Goal: Complete application form: Complete application form

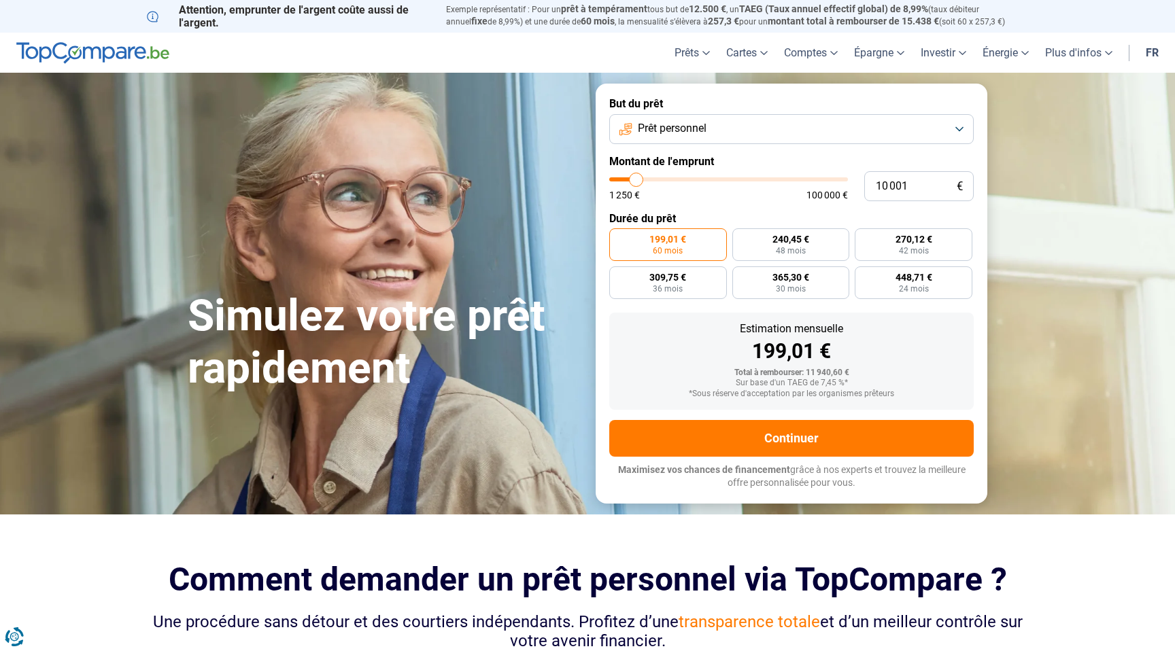
type input "11 750"
type input "11750"
type input "12 000"
type input "12000"
type input "12 250"
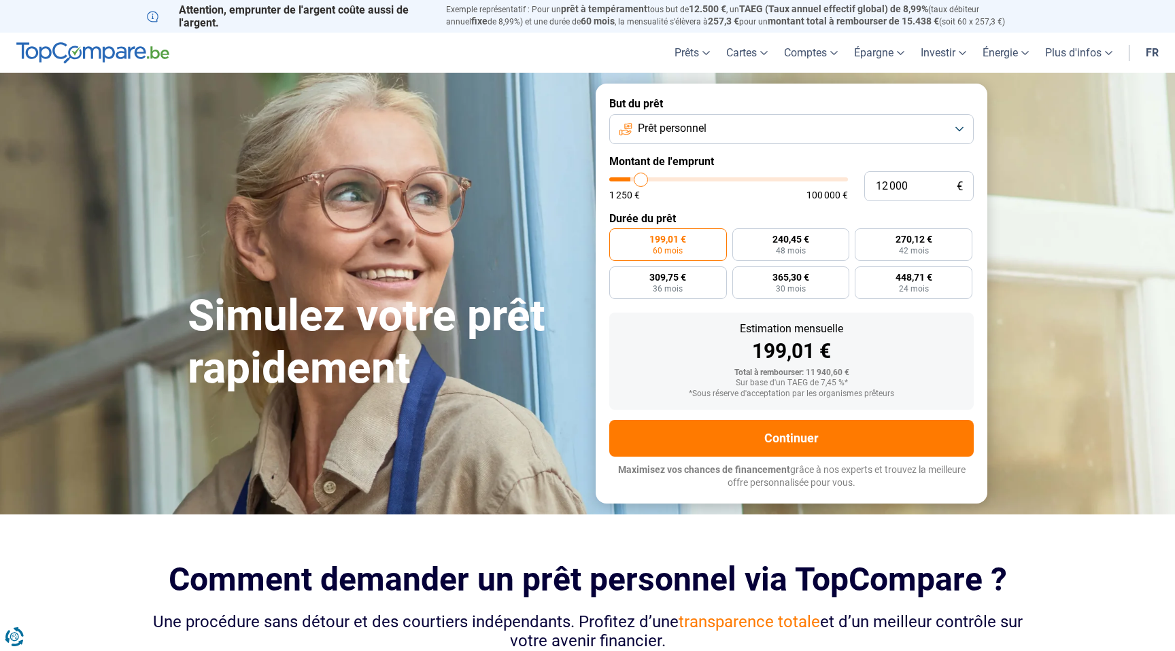
type input "12250"
type input "12 750"
type input "12750"
type input "13 000"
type input "13000"
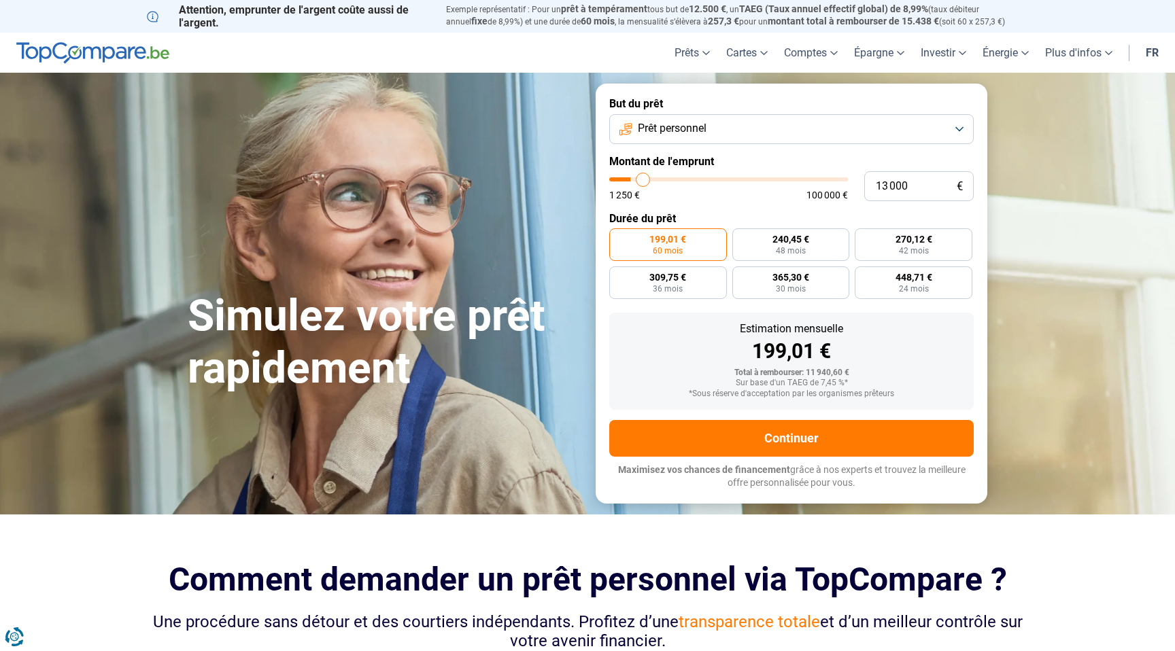
type input "13 250"
type input "13250"
type input "13 500"
type input "13500"
type input "13 750"
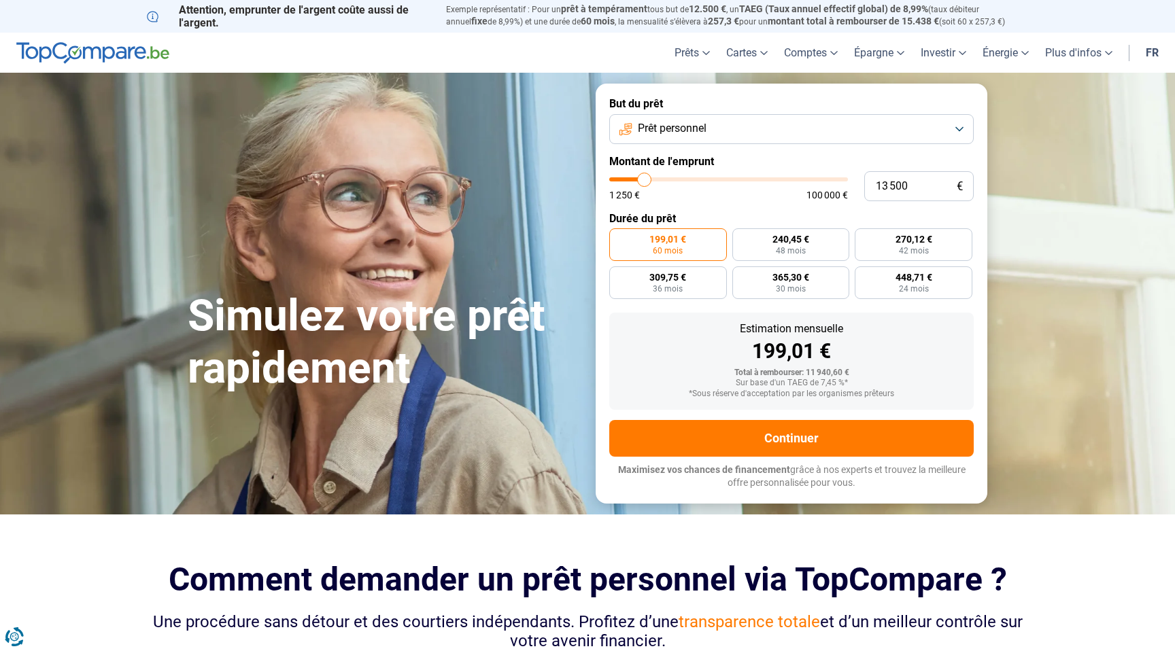
type input "13750"
type input "14 000"
type input "14000"
type input "14 250"
type input "14250"
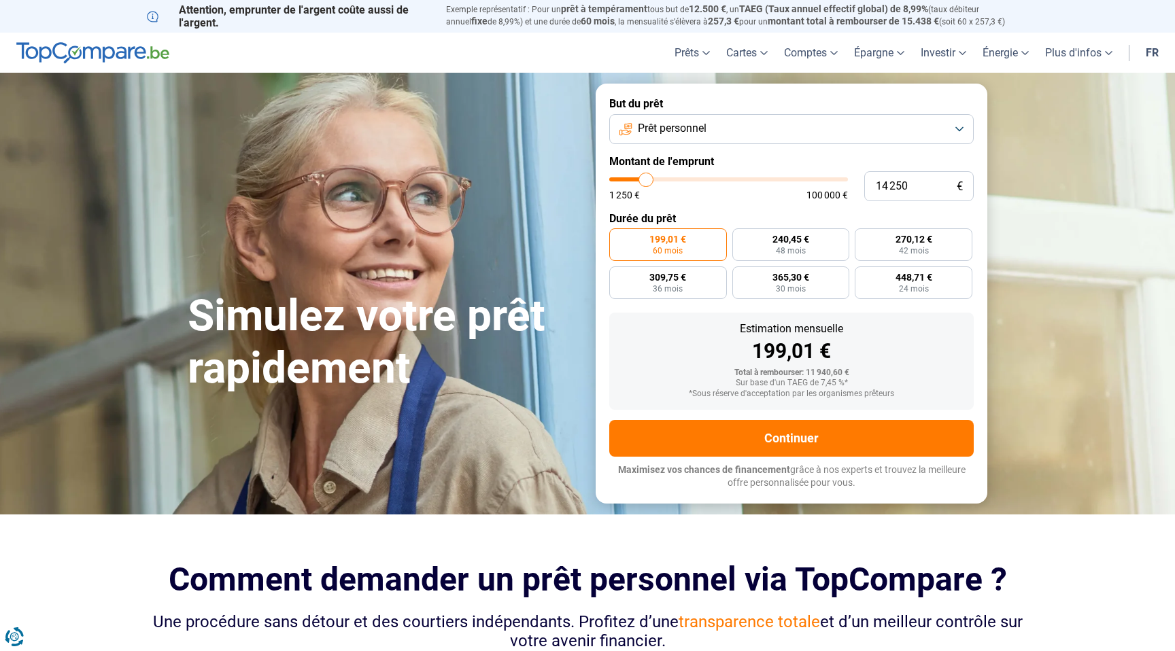
type input "14 500"
type input "14500"
type input "14 750"
type input "14750"
type input "15 000"
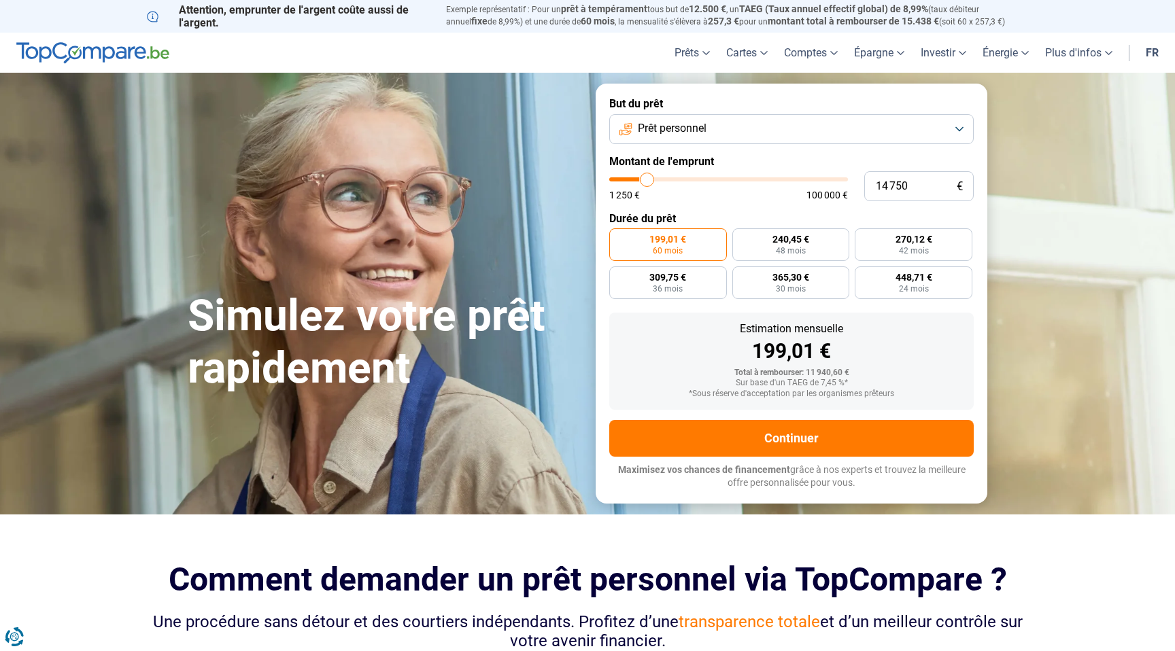
type input "15000"
type input "15 250"
type input "15250"
type input "15 750"
type input "15750"
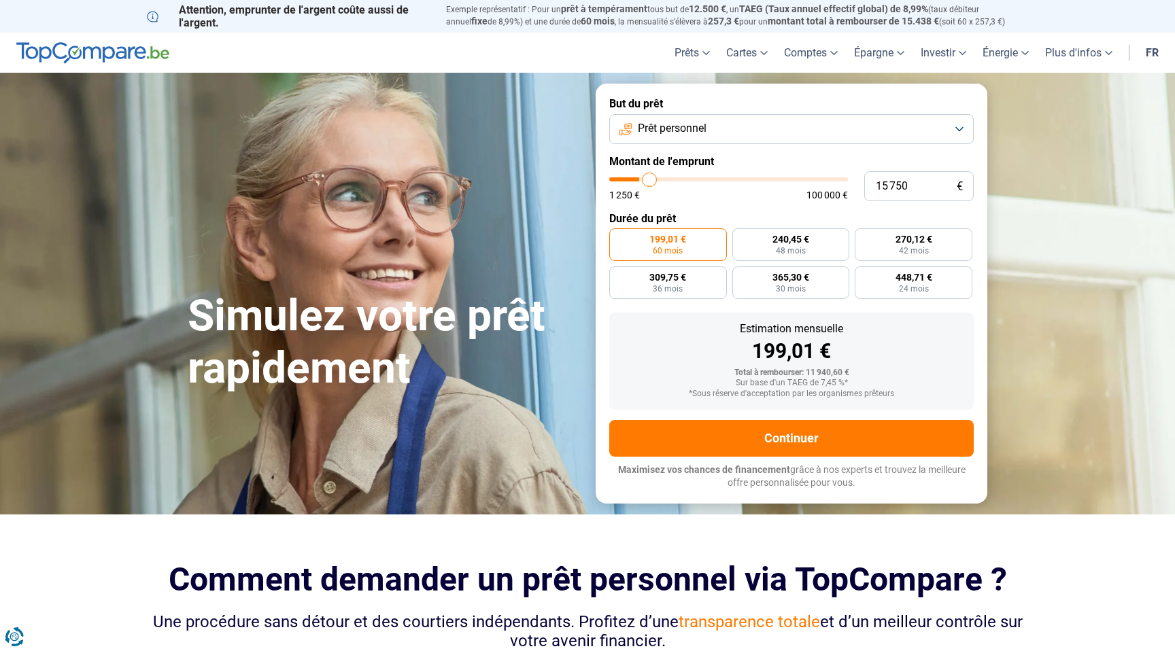
type input "16 000"
type input "16000"
type input "16 250"
type input "16250"
type input "16 500"
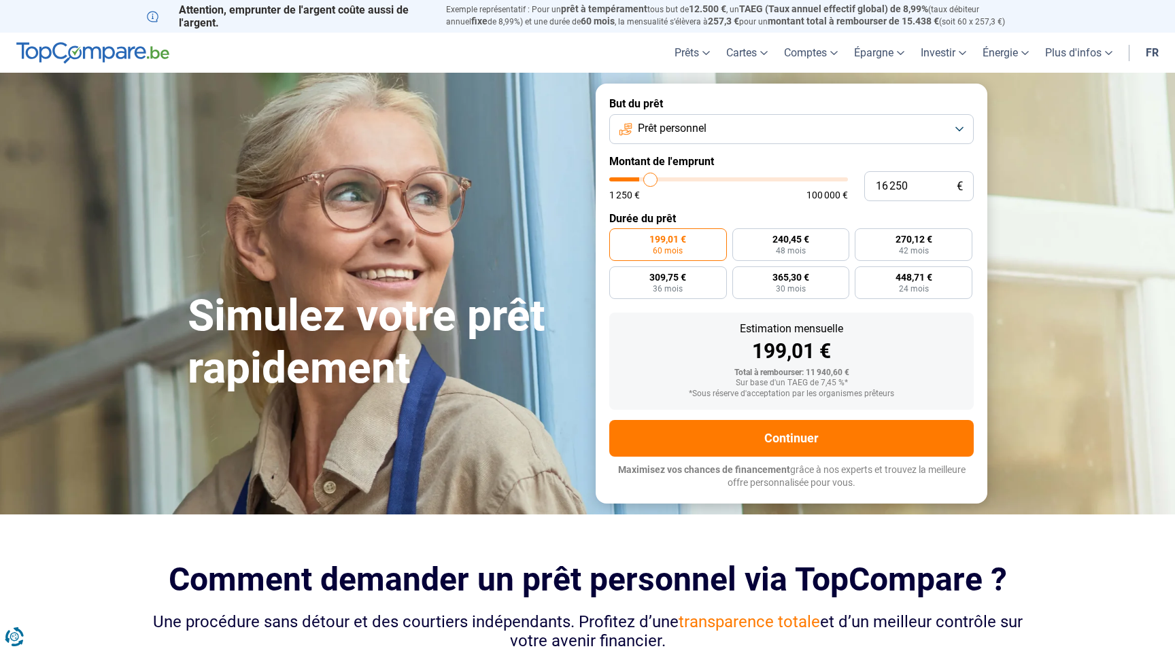
type input "16500"
type input "16 750"
type input "16750"
type input "16 500"
type input "16500"
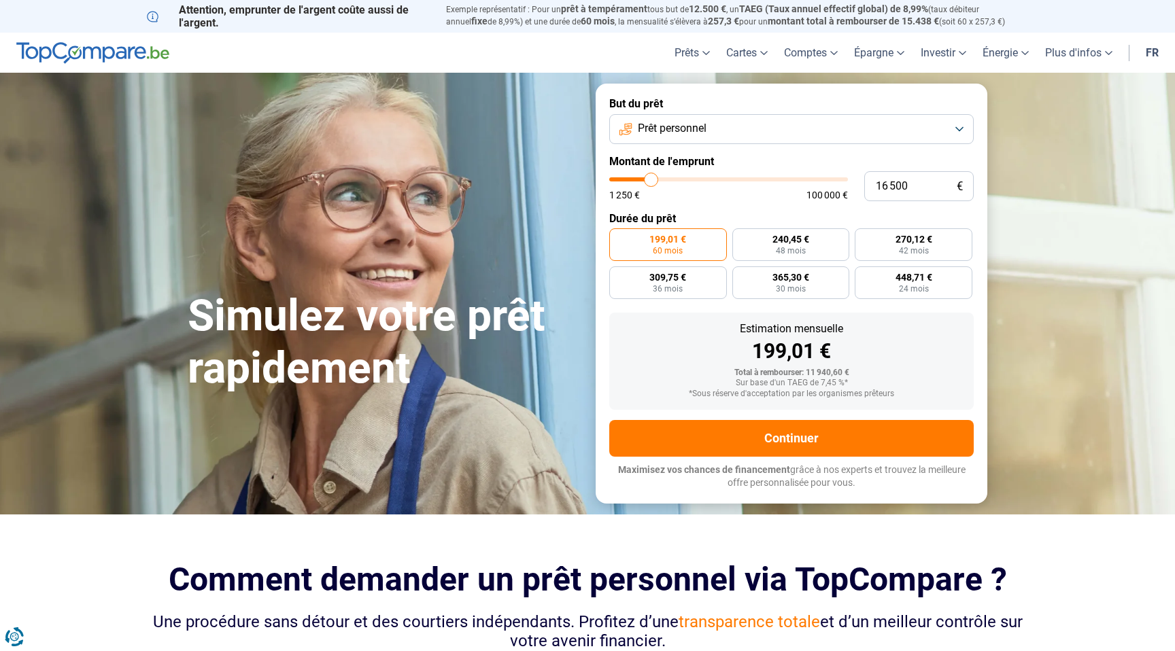
type input "16 250"
type input "16250"
type input "16 000"
type input "16000"
type input "15 750"
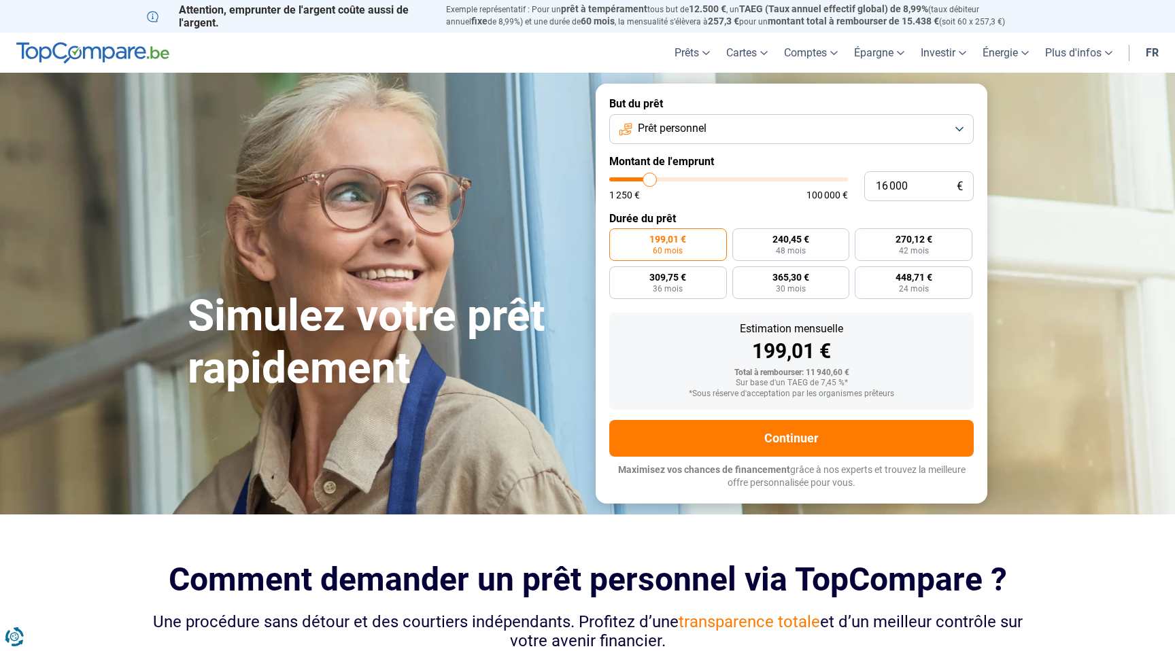
type input "15750"
type input "15 500"
type input "15500"
type input "15 250"
type input "15250"
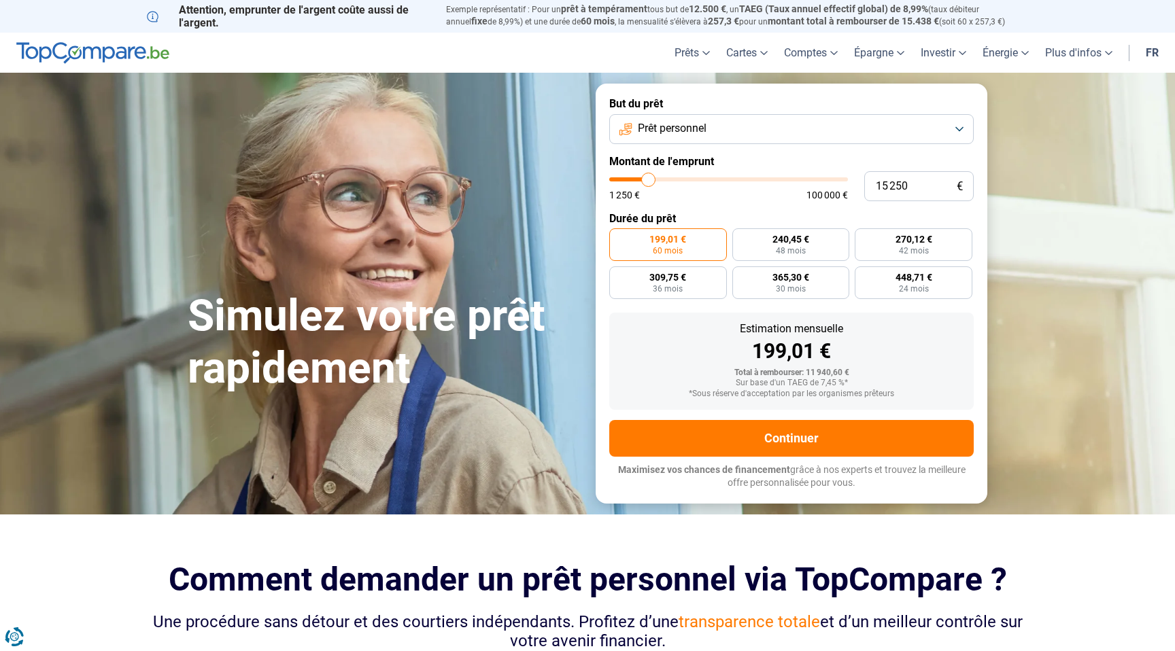
type input "15 000"
type input "15000"
type input "14 750"
type input "14750"
type input "14 500"
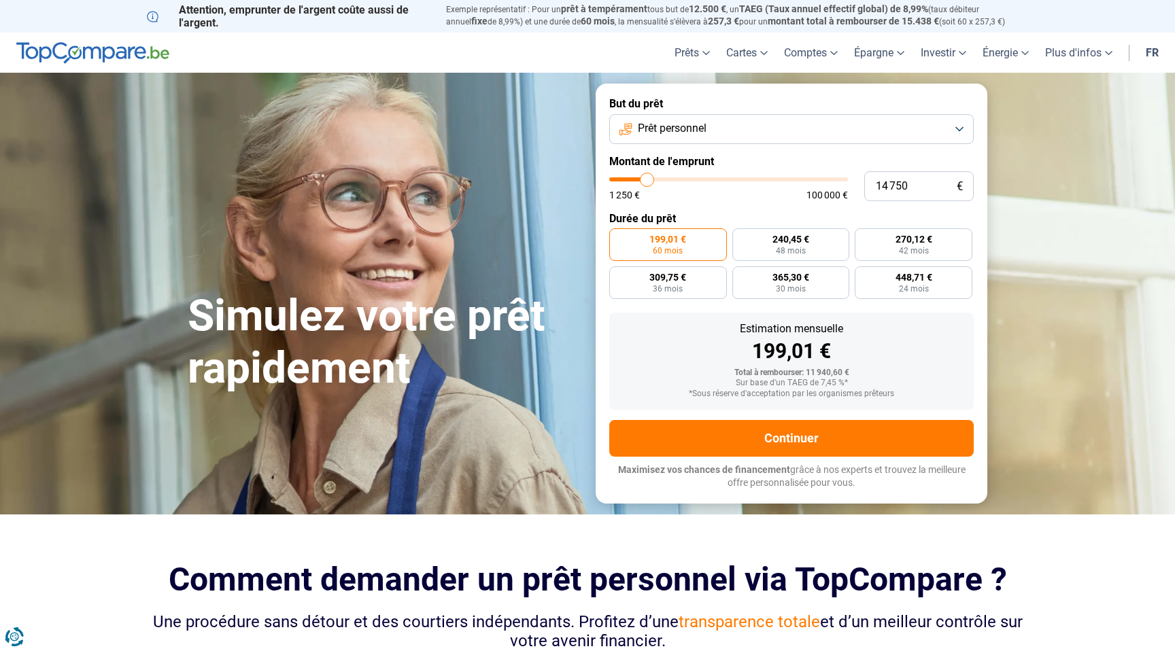
type input "14500"
type input "14 250"
type input "14250"
type input "14 000"
type input "14000"
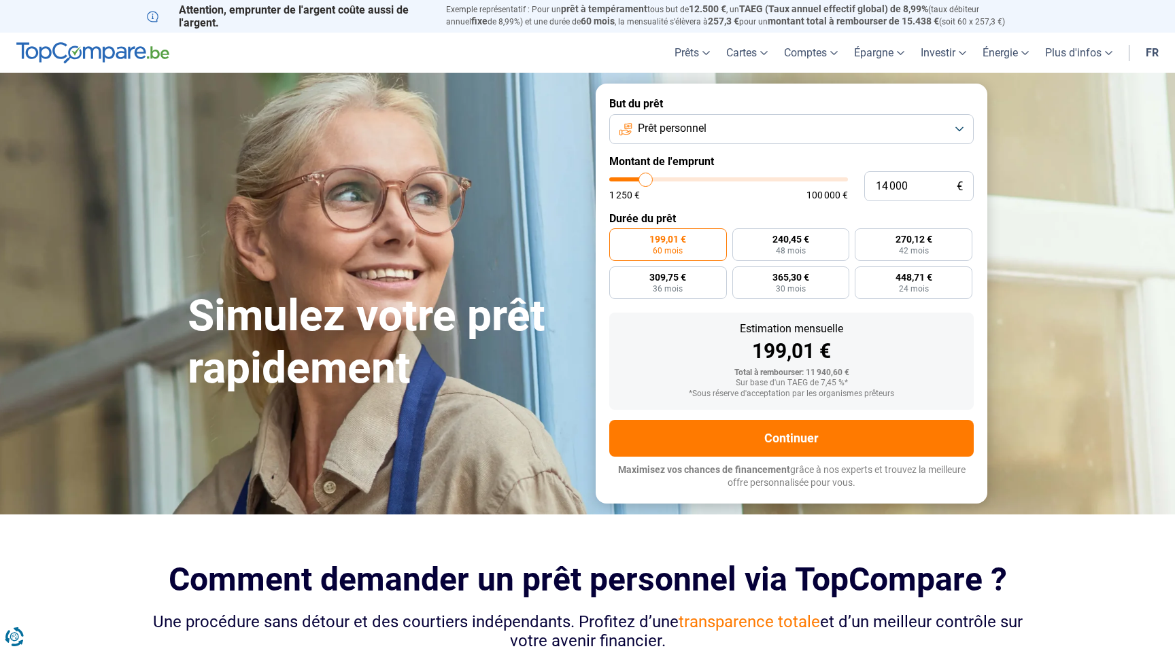
type input "13 750"
type input "13750"
type input "13 500"
type input "13500"
type input "13 250"
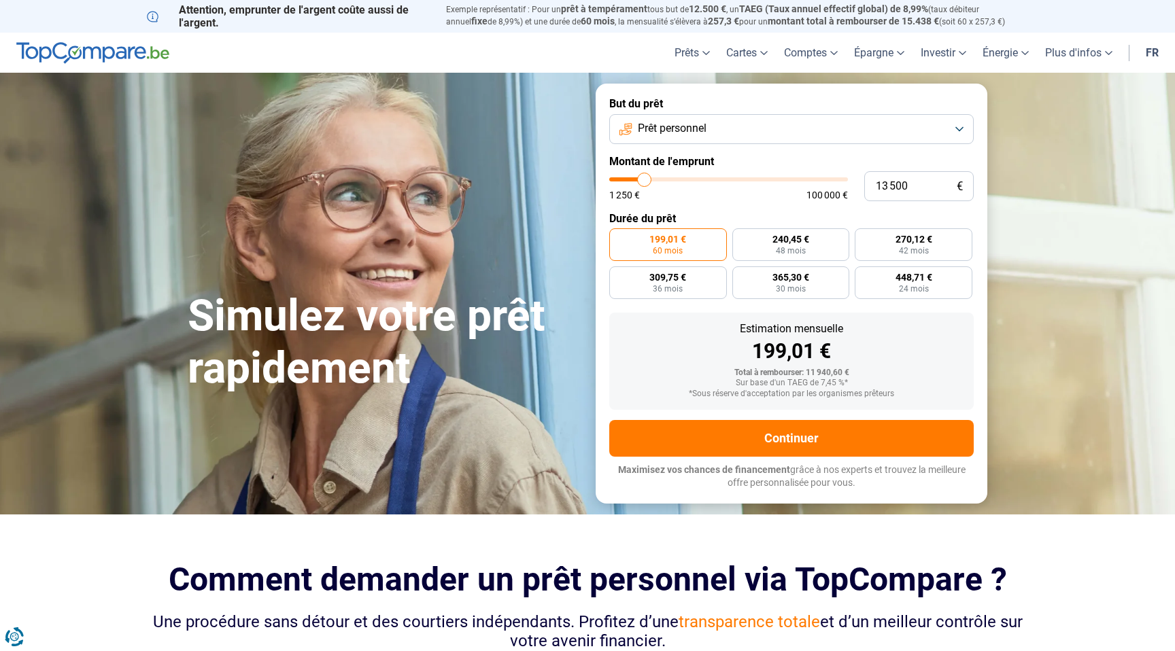
type input "13250"
type input "13 000"
type input "13000"
click at [643, 180] on input "range" at bounding box center [728, 179] width 239 height 4
click at [760, 235] on label "312,55 € 48 mois" at bounding box center [791, 244] width 118 height 33
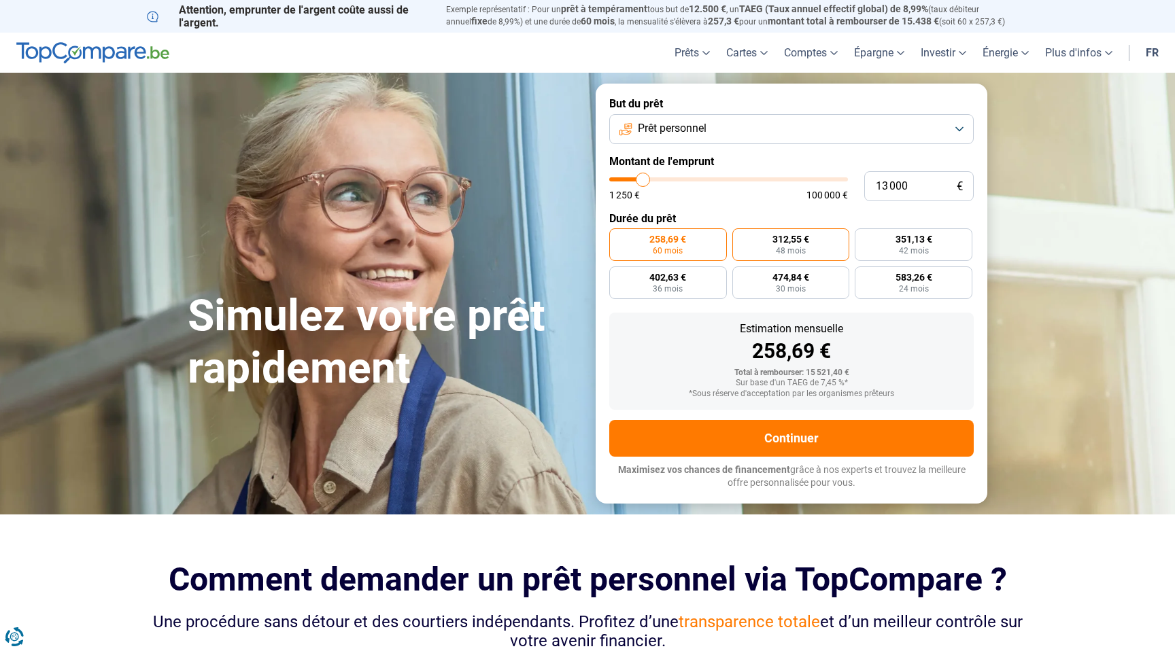
click at [741, 235] on input "312,55 € 48 mois" at bounding box center [736, 232] width 9 height 9
radio input "true"
click at [744, 469] on span "Maximisez vos chances de financement" at bounding box center [704, 469] width 172 height 11
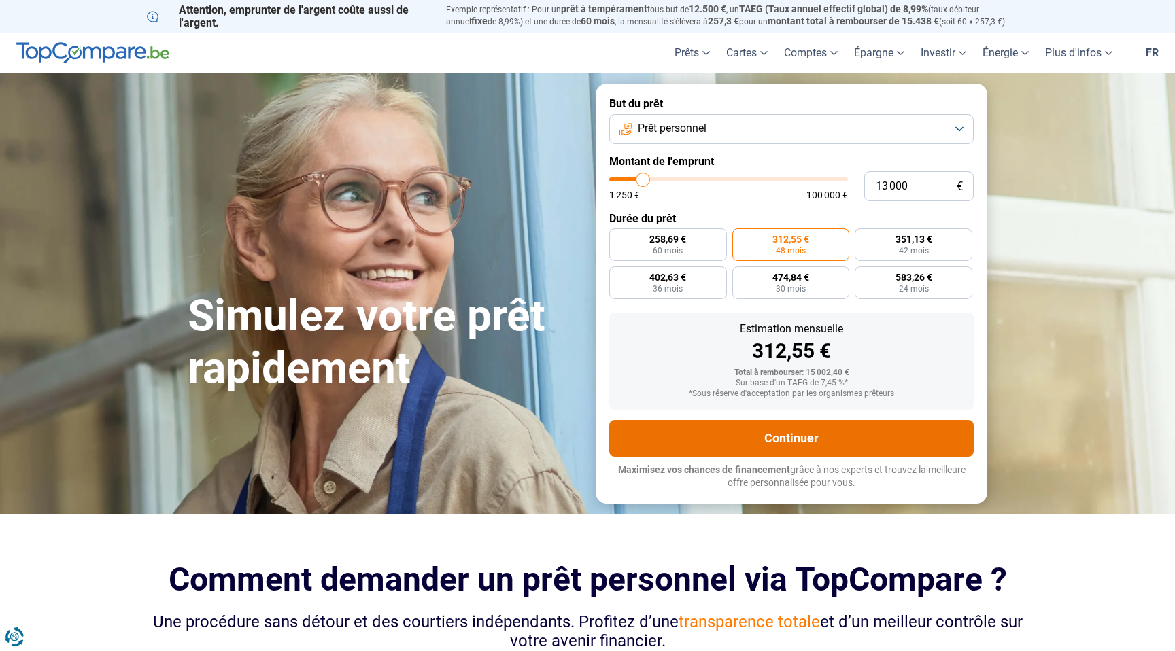
click at [770, 436] on button "Continuer" at bounding box center [791, 438] width 364 height 37
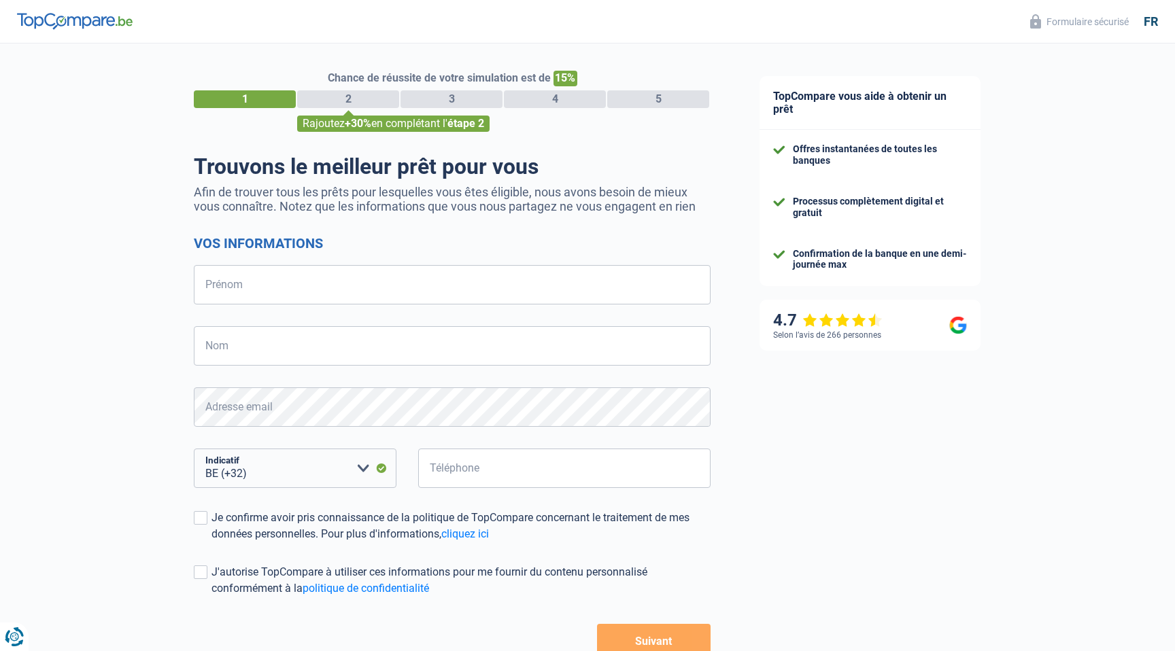
select select "32"
click at [284, 292] on input "Prénom" at bounding box center [452, 284] width 517 height 39
type input "[PERSON_NAME]"
type input "Gofflot"
type input "497376473"
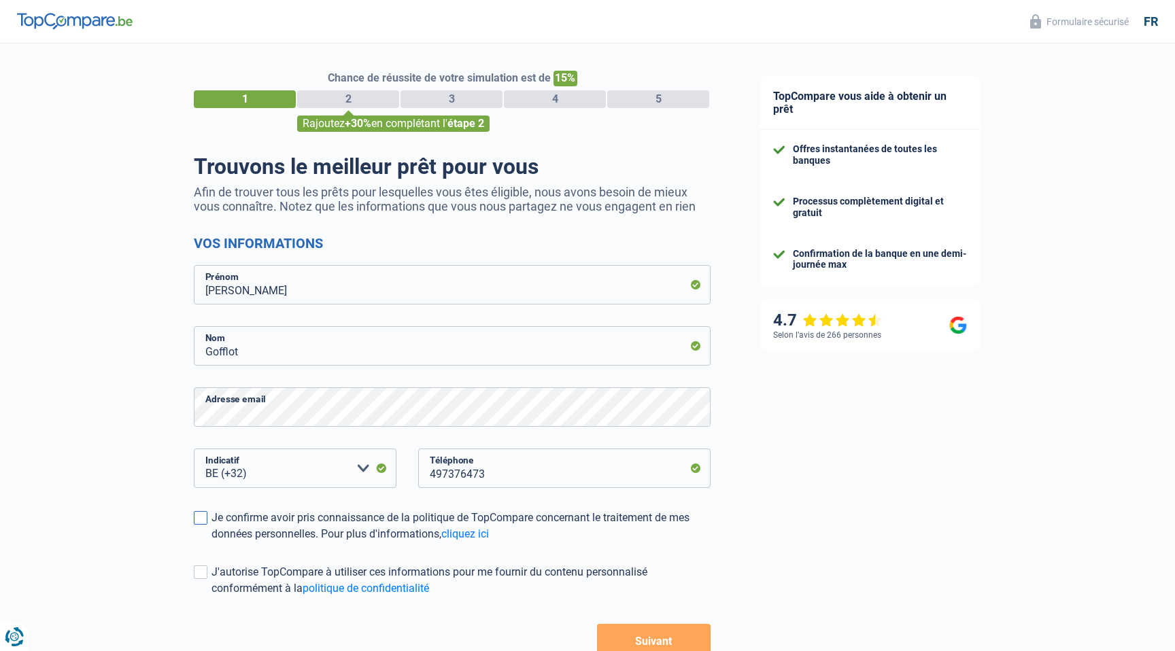
click at [244, 532] on div "Je confirme avoir pris connaissance de la politique de TopCompare concernant le…" at bounding box center [460, 526] width 499 height 33
click at [211, 543] on input "Je confirme avoir pris connaissance de la politique de TopCompare concernant le…" at bounding box center [211, 543] width 0 height 0
click at [634, 643] on button "Suivant" at bounding box center [654, 641] width 114 height 34
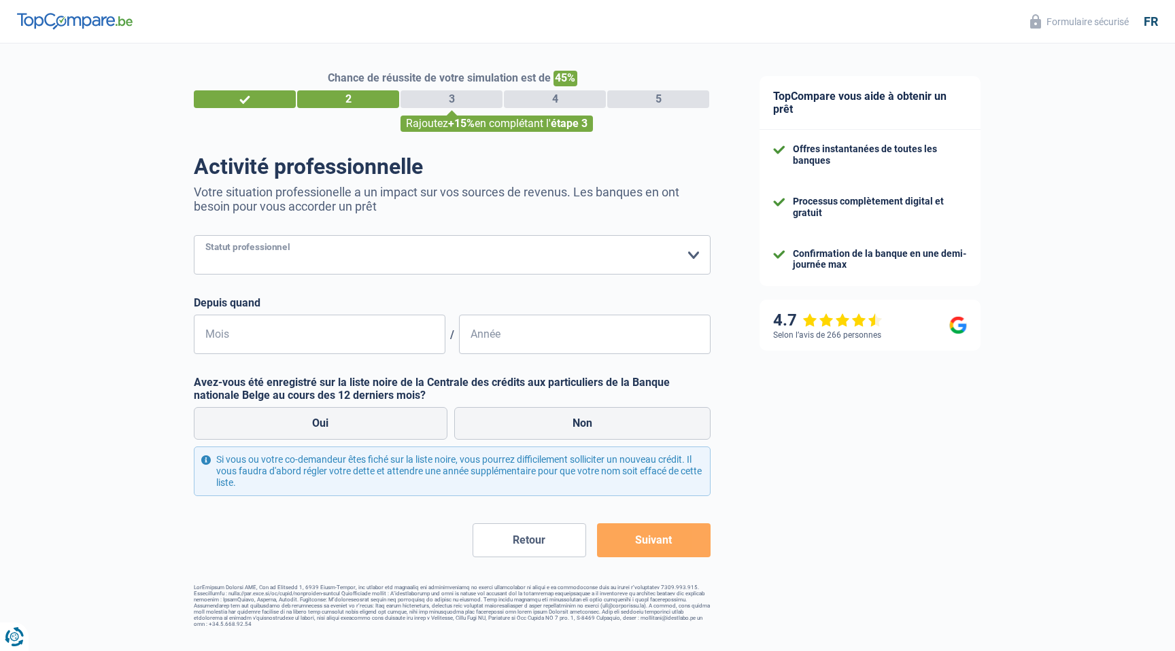
click at [284, 257] on select "Ouvrier Employé privé Employé public Invalide Indépendant Pensionné Chômeur Mut…" at bounding box center [452, 254] width 517 height 39
select select "independent"
click at [194, 235] on select "Ouvrier Employé privé Employé public Invalide Indépendant Pensionné Chômeur Mut…" at bounding box center [452, 254] width 517 height 39
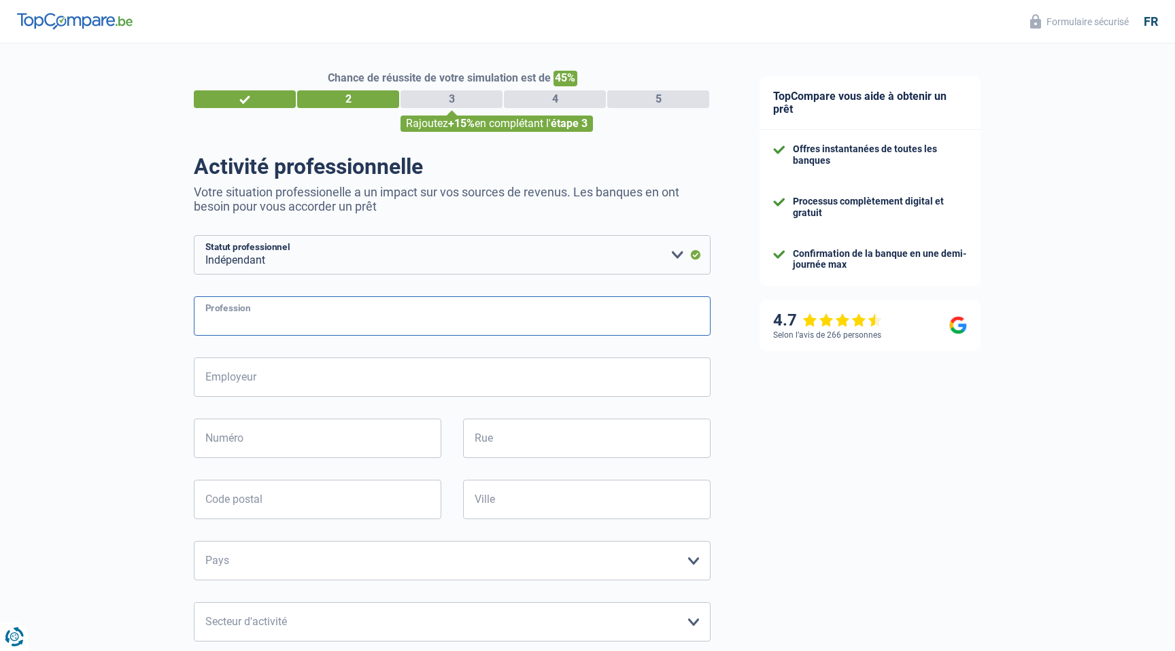
click at [297, 335] on input "Profession" at bounding box center [452, 315] width 517 height 39
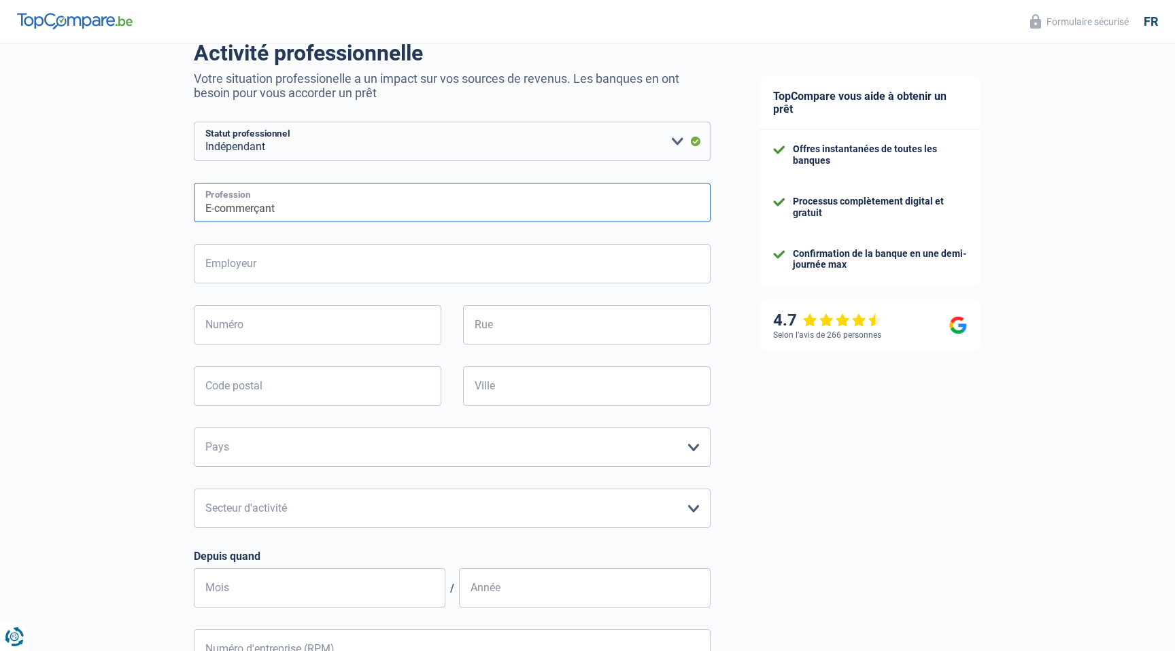
scroll to position [119, 0]
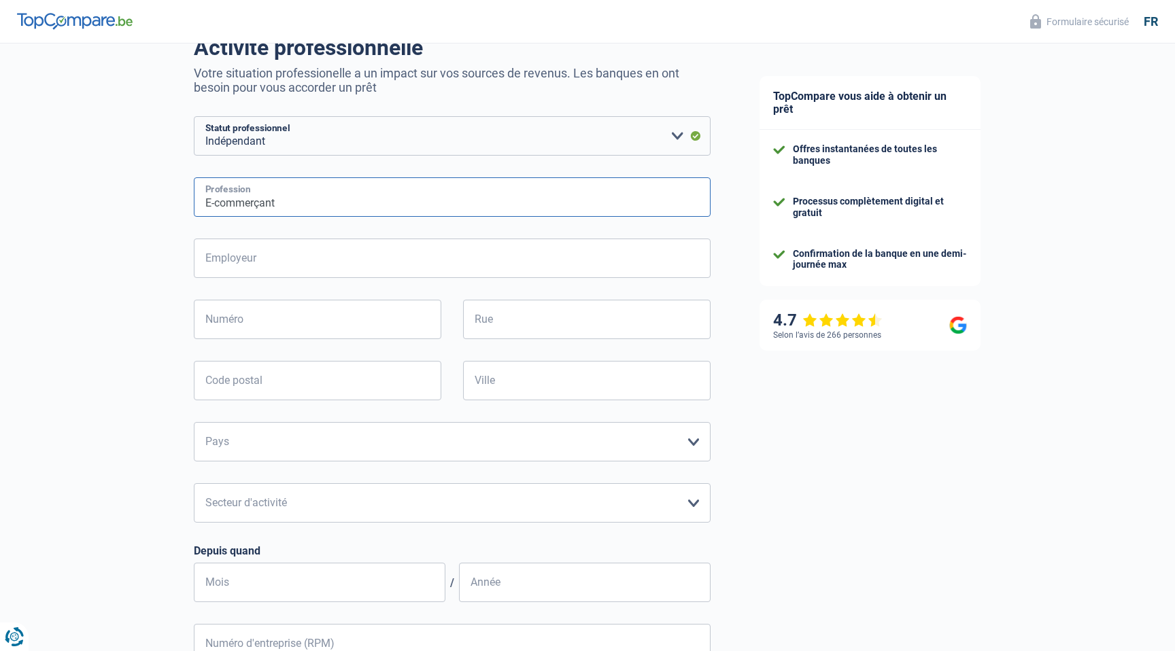
type input "E-commerçant"
click at [318, 275] on input "Employeur" at bounding box center [452, 258] width 517 height 39
click at [321, 265] on input "Employeur" at bounding box center [452, 258] width 517 height 39
type input "[PERSON_NAME]"
click at [329, 327] on input "Numéro" at bounding box center [318, 319] width 248 height 39
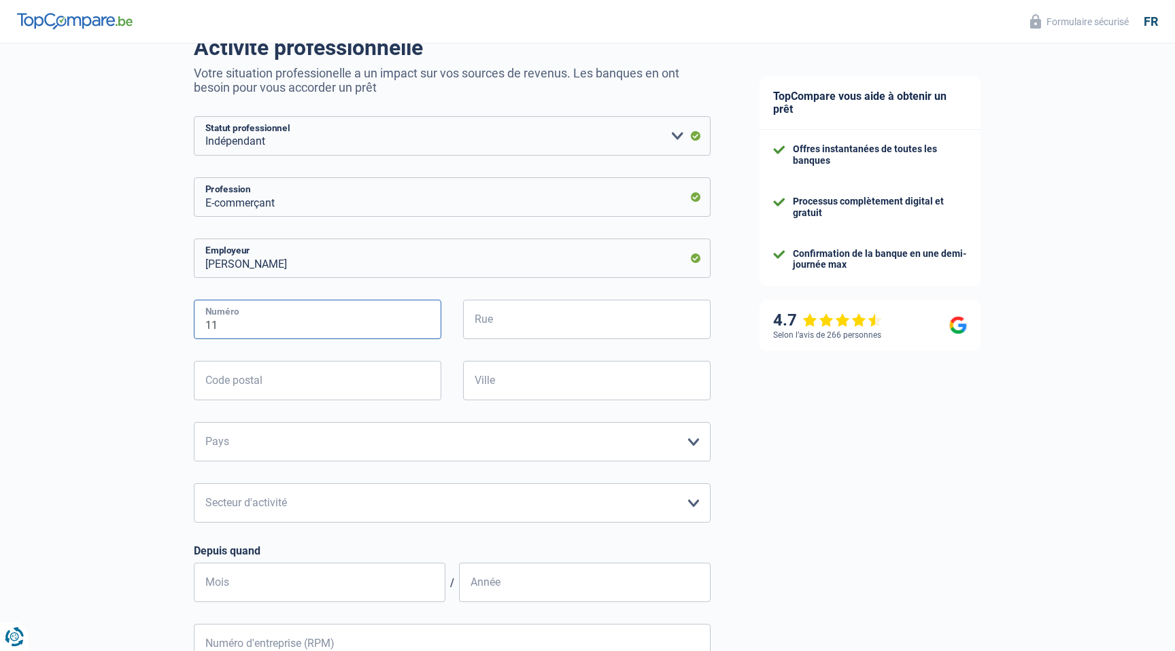
type input "11"
click at [480, 305] on input "Rue" at bounding box center [587, 319] width 248 height 39
type input "[STREET_ADDRESS][PERSON_NAME]"
type input "5000"
type input "[GEOGRAPHIC_DATA]"
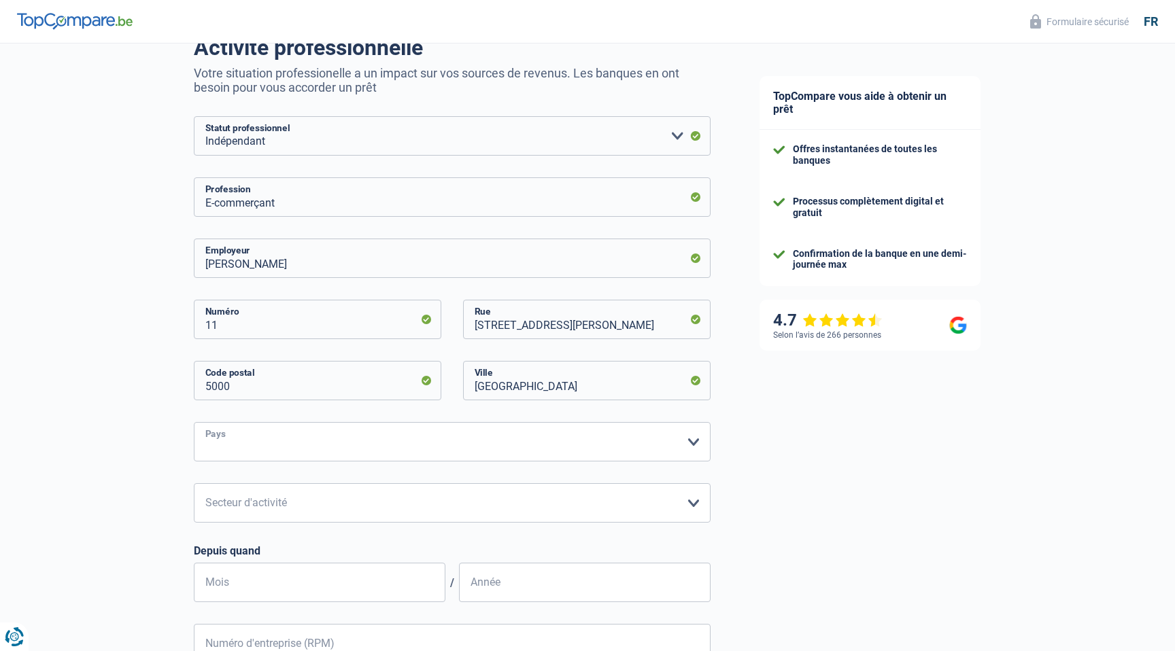
click at [452, 450] on select "Belgique Luxembourg Veuillez sélectionner une option" at bounding box center [452, 441] width 517 height 39
select select "BE"
click at [194, 422] on select "Belgique Luxembourg Veuillez sélectionner une option" at bounding box center [452, 441] width 517 height 39
click at [416, 502] on select "Agriculture/Pêche Industrie Horeca Courier/Fitness/Taxi Construction Banques/As…" at bounding box center [452, 502] width 517 height 39
select select "smallCompanies"
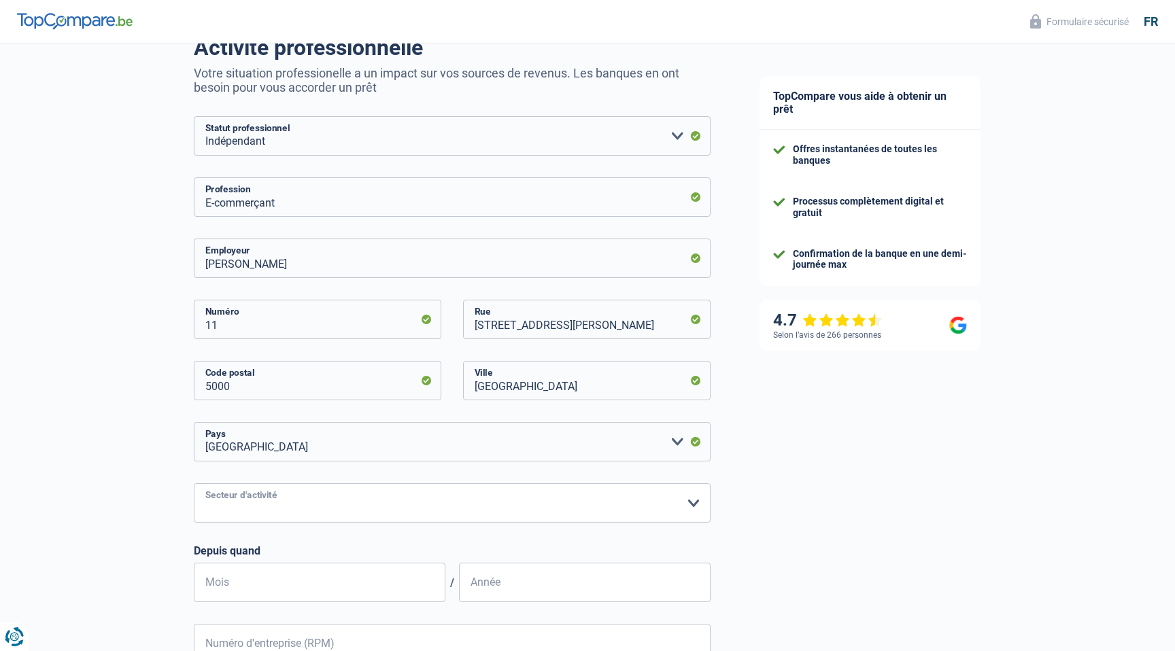
click at [194, 483] on select "Agriculture/Pêche Industrie Horeca Courier/Fitness/Taxi Construction Banques/As…" at bounding box center [452, 502] width 517 height 39
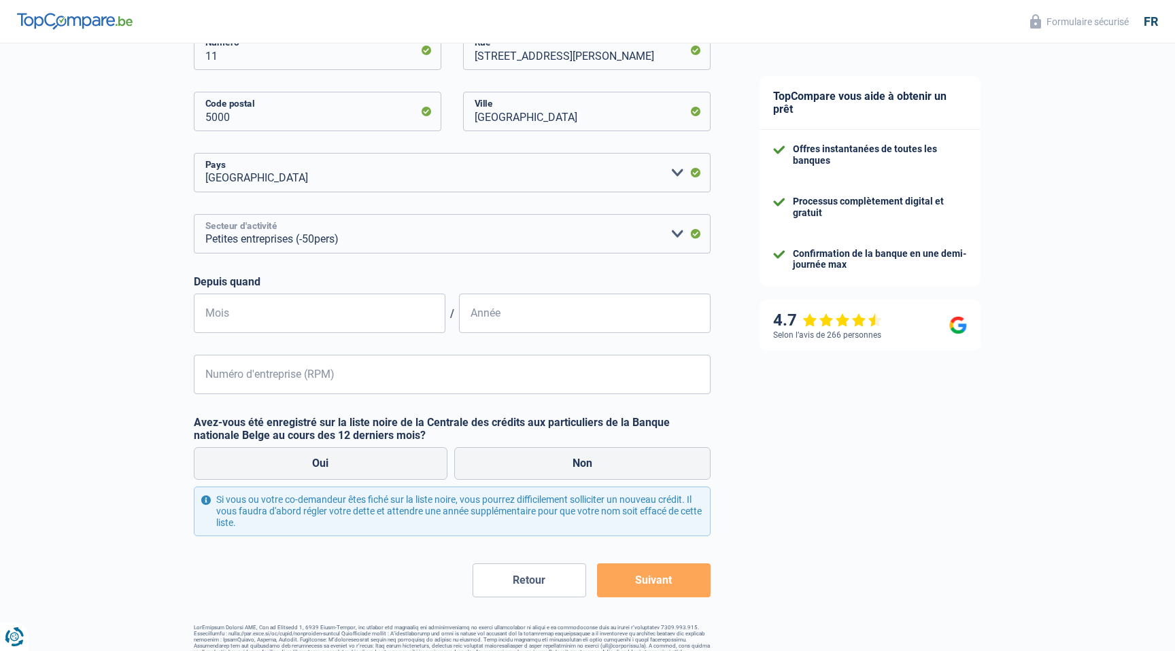
scroll to position [411, 0]
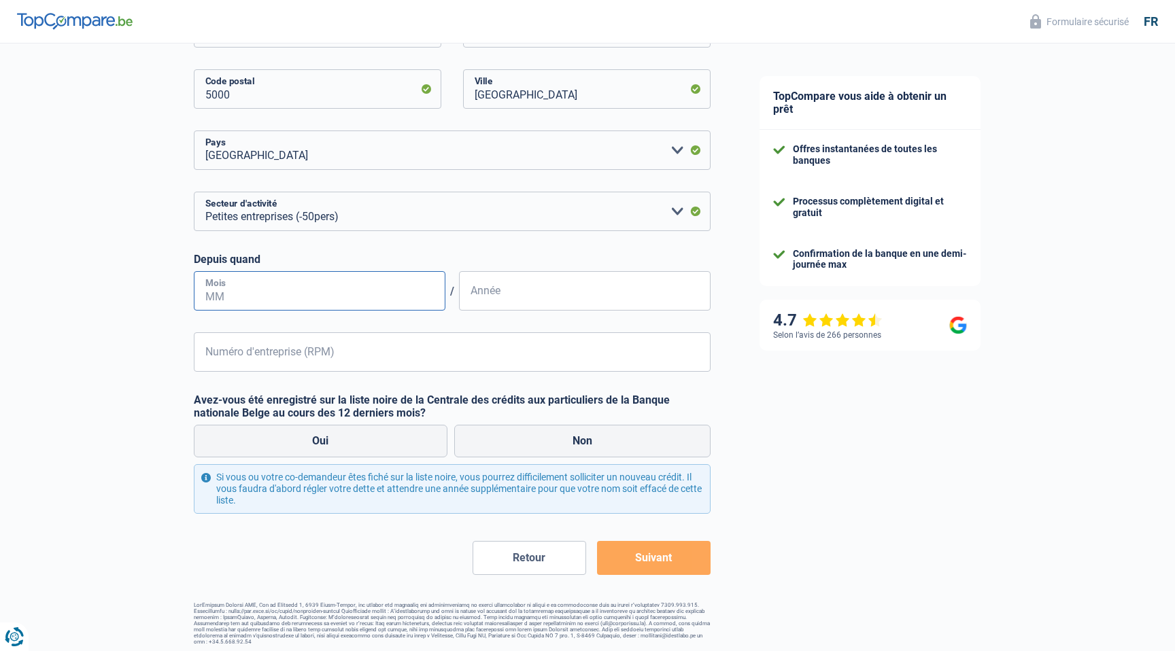
click at [315, 299] on input "Mois" at bounding box center [320, 290] width 252 height 39
click at [305, 309] on input "08" at bounding box center [320, 290] width 252 height 39
type input "0"
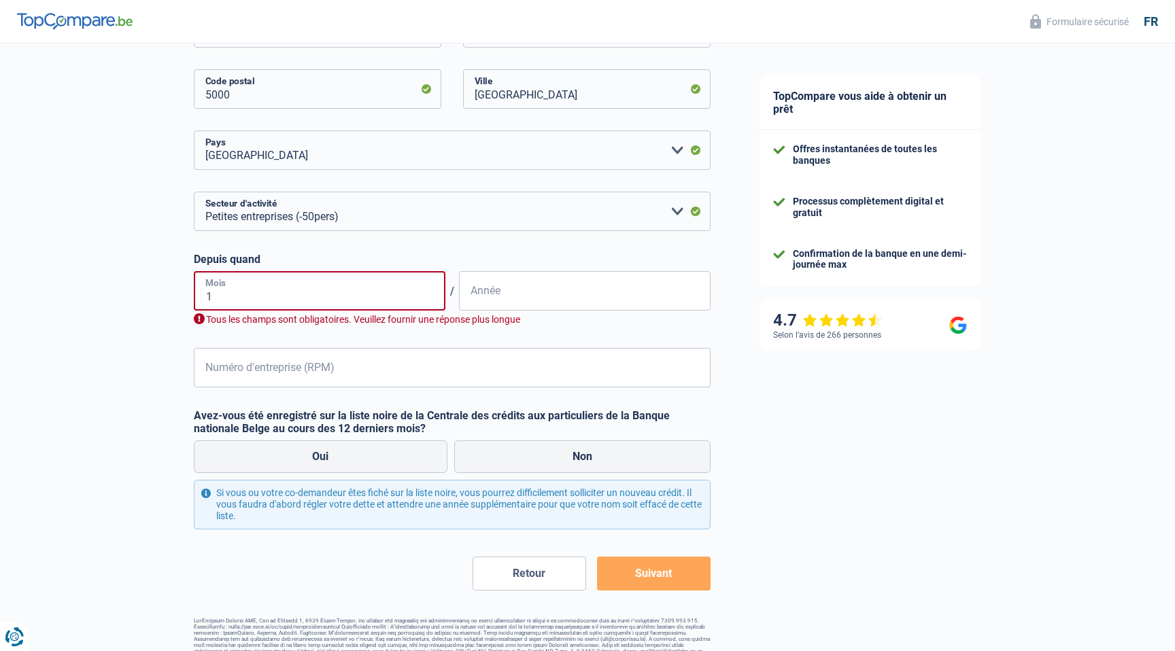
type input "10"
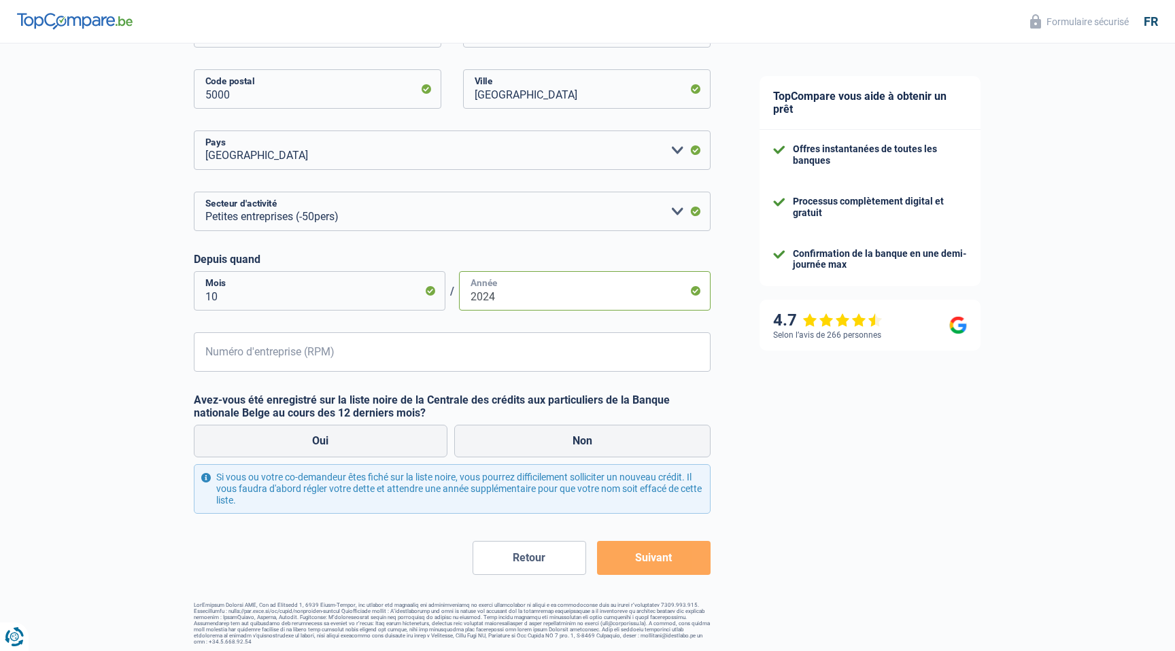
type input "2024"
click at [445, 345] on input "Numéro d'entreprise (RPM)" at bounding box center [452, 352] width 517 height 39
click at [302, 361] on input "Numéro d'entreprise (RPM)" at bounding box center [452, 352] width 517 height 39
type input "0729905006"
click at [528, 457] on div "Oui Non" at bounding box center [452, 441] width 524 height 39
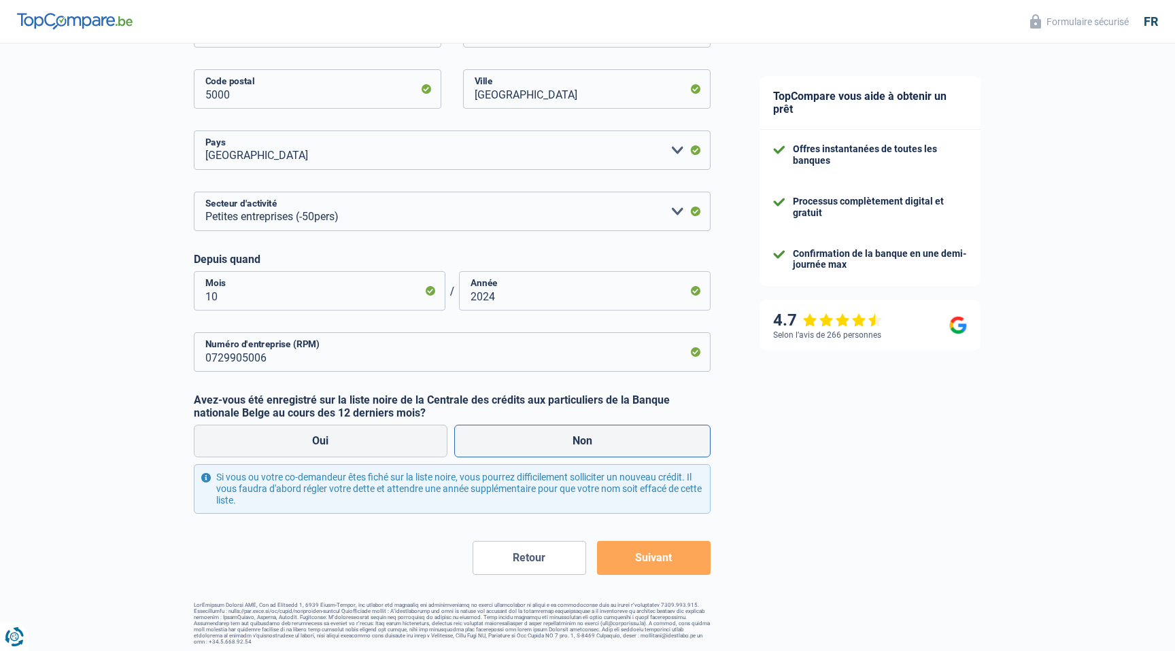
click at [530, 449] on label "Non" at bounding box center [582, 441] width 257 height 33
click at [530, 449] on input "Non" at bounding box center [582, 441] width 257 height 33
radio input "true"
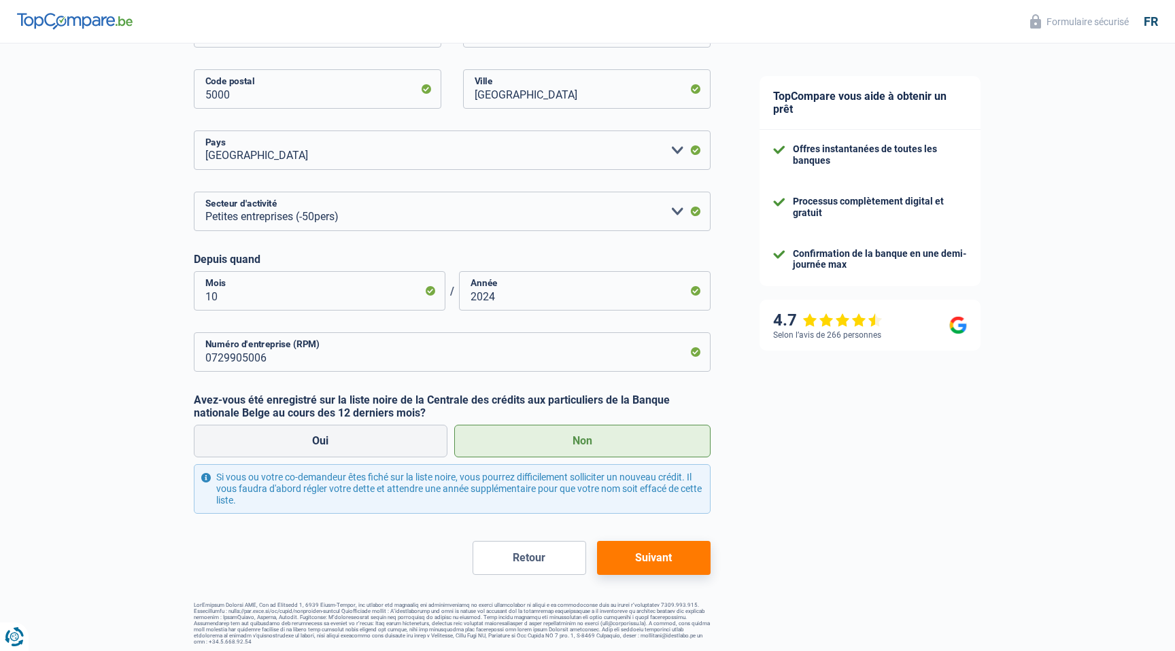
click at [625, 546] on button "Suivant" at bounding box center [654, 558] width 114 height 34
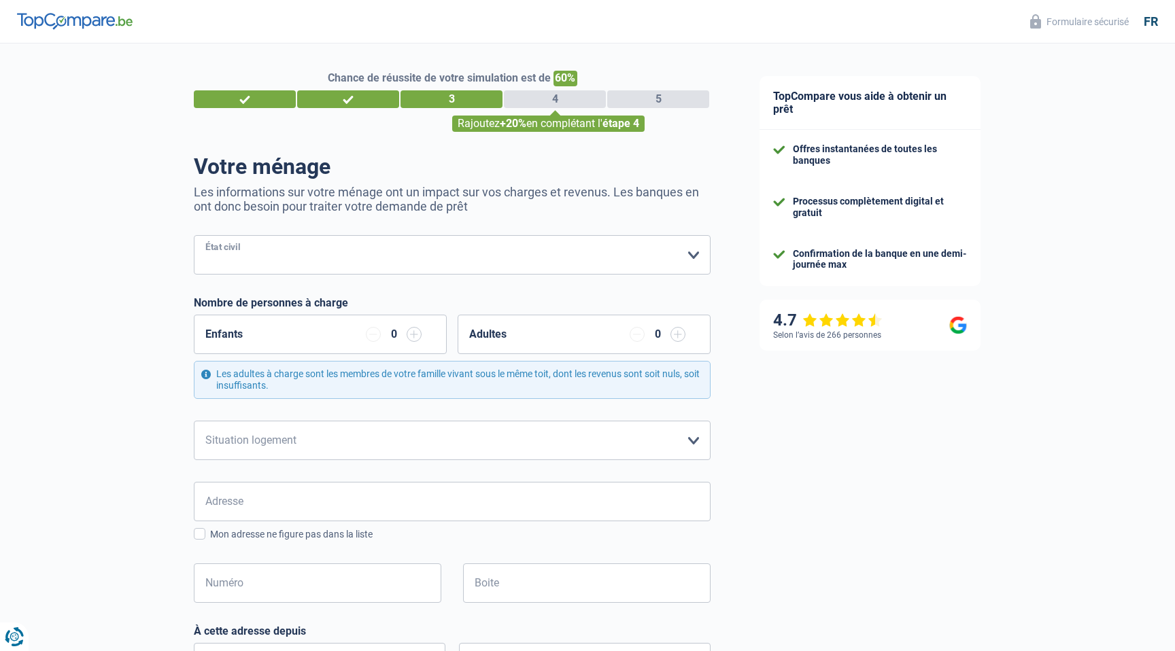
click at [312, 257] on select "[PERSON_NAME](e) Cohabitant(e) légal(e) Divorcé(e) Veuf(ve) Séparé (de fait) Ve…" at bounding box center [452, 254] width 517 height 39
select select "cohabitation"
click at [194, 235] on select "[PERSON_NAME](e) Cohabitant(e) légal(e) Divorcé(e) Veuf(ve) Séparé (de fait) Ve…" at bounding box center [452, 254] width 517 height 39
click at [373, 436] on select "Locataire Propriétaire avec prêt hypothécaire Propriétaire sans prêt hypothécai…" at bounding box center [452, 440] width 517 height 39
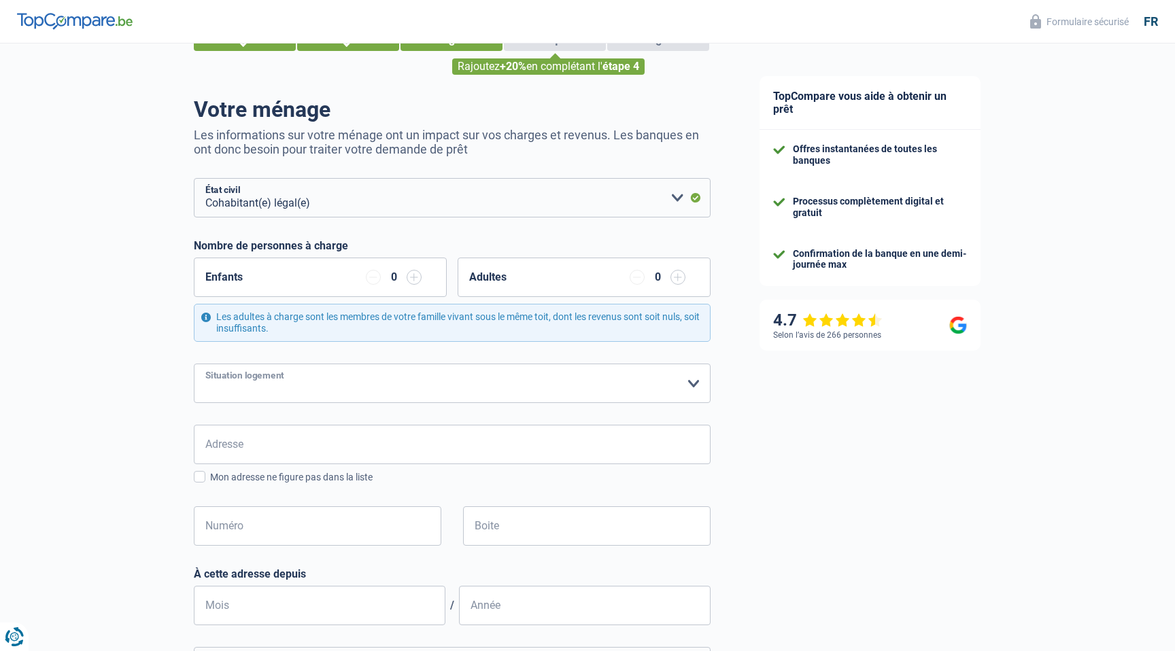
scroll to position [69, 0]
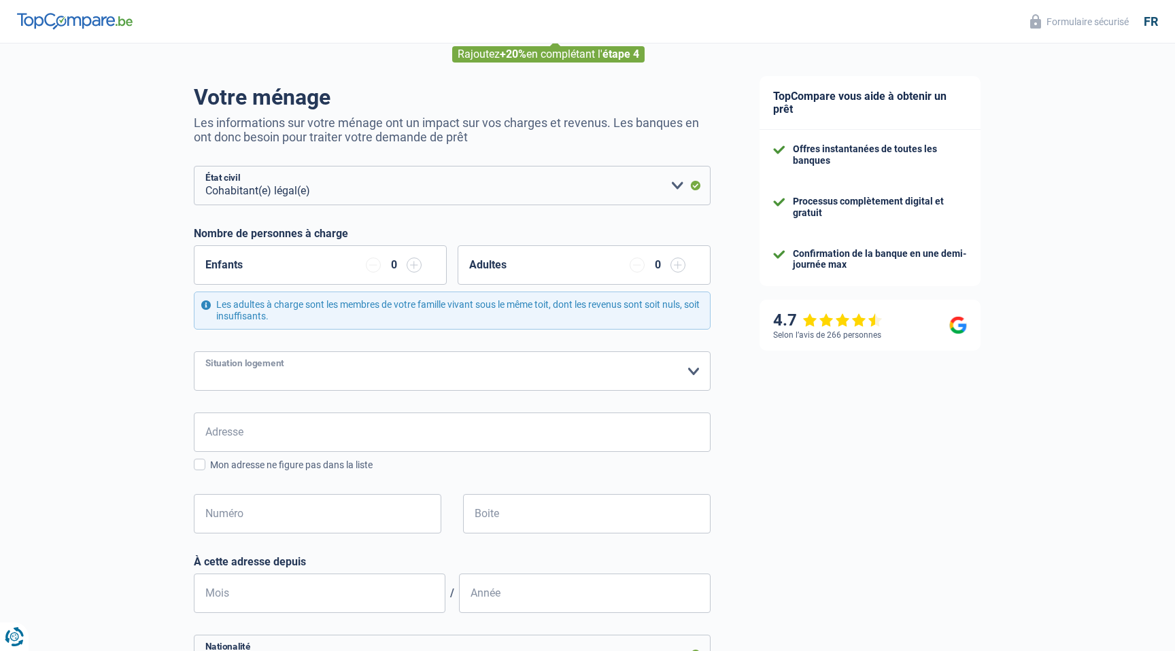
click at [445, 377] on select "Locataire Propriétaire avec prêt hypothécaire Propriétaire sans prêt hypothécai…" at bounding box center [452, 371] width 517 height 39
select select "rents"
click at [194, 352] on select "Locataire Propriétaire avec prêt hypothécaire Propriétaire sans prêt hypothécai…" at bounding box center [452, 371] width 517 height 39
click at [346, 429] on input "Adresse" at bounding box center [452, 432] width 517 height 39
click at [219, 462] on div "Mon adresse ne figure pas dans la liste" at bounding box center [460, 465] width 500 height 14
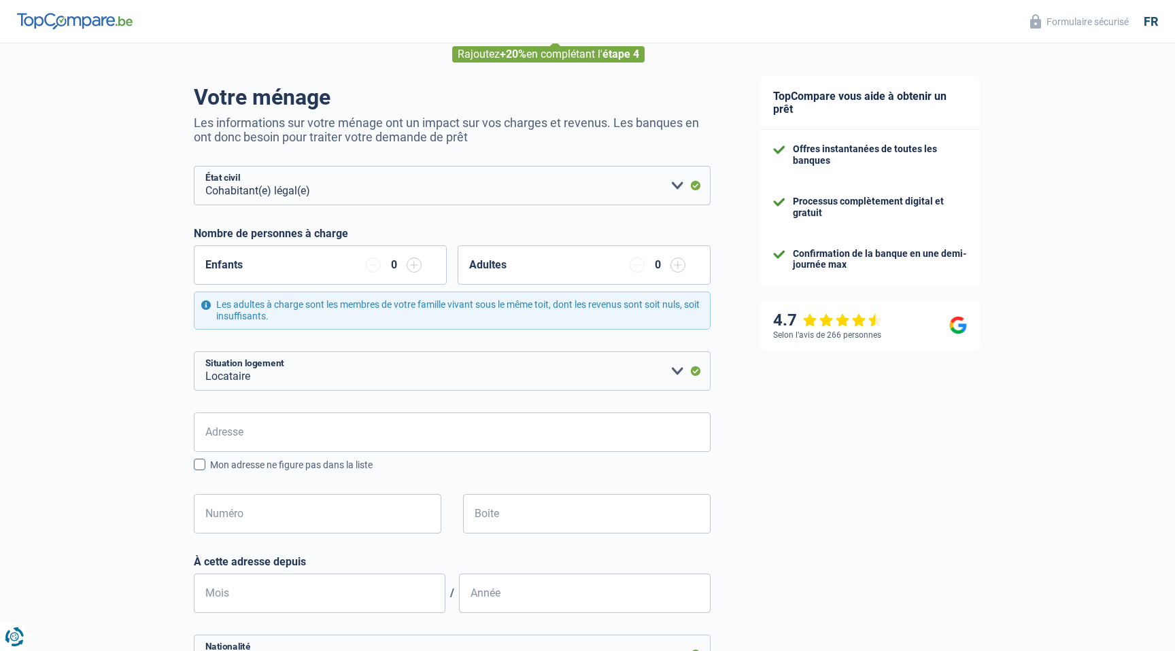
click at [210, 473] on input "Mon adresse ne figure pas dans la liste" at bounding box center [210, 473] width 0 height 0
click at [441, 433] on input "Rue" at bounding box center [452, 432] width 517 height 39
type input "Rue [PERSON_NAME]"
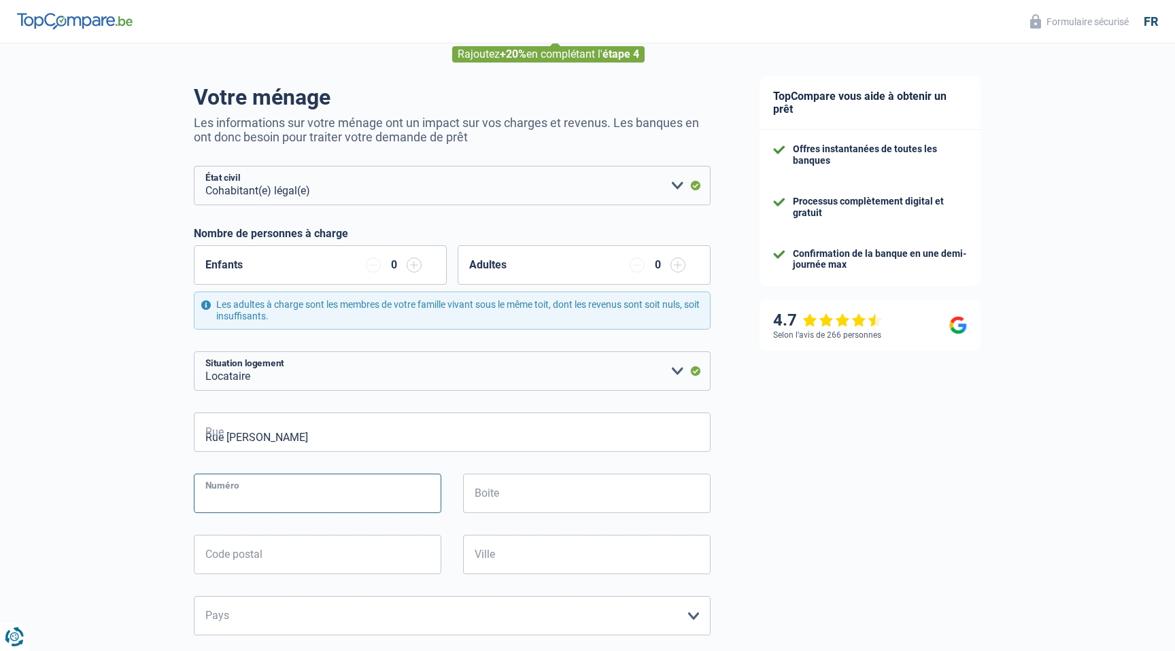
type input "11"
type input "5000"
type input "[GEOGRAPHIC_DATA]"
type input "[STREET_ADDRESS][PERSON_NAME]"
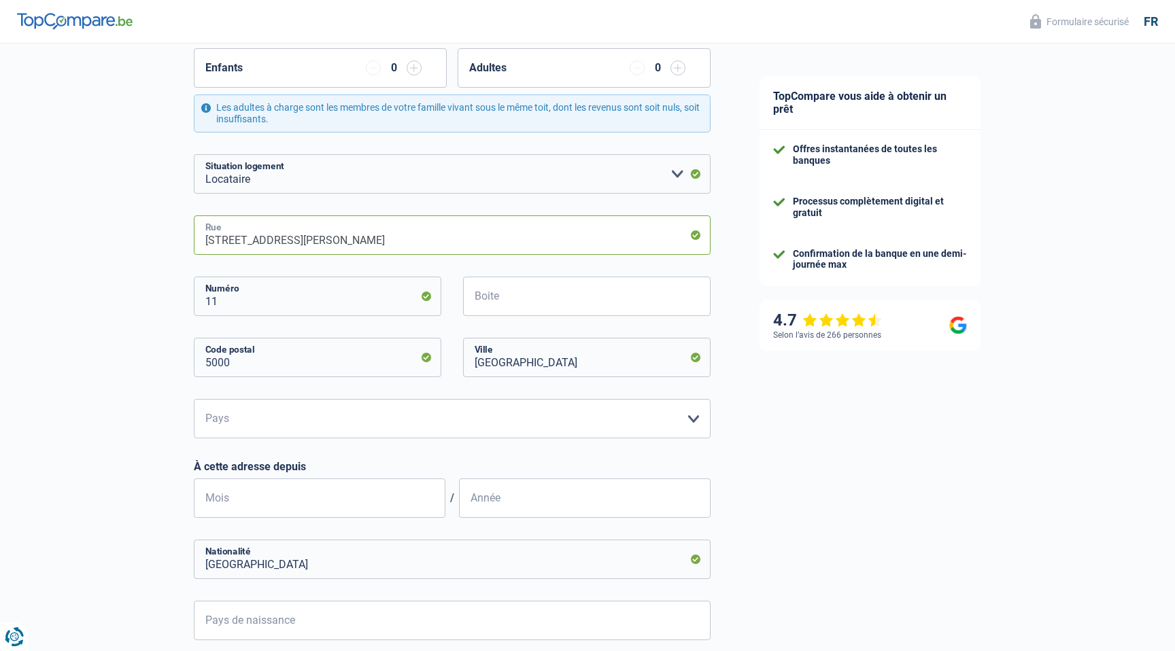
scroll to position [274, 0]
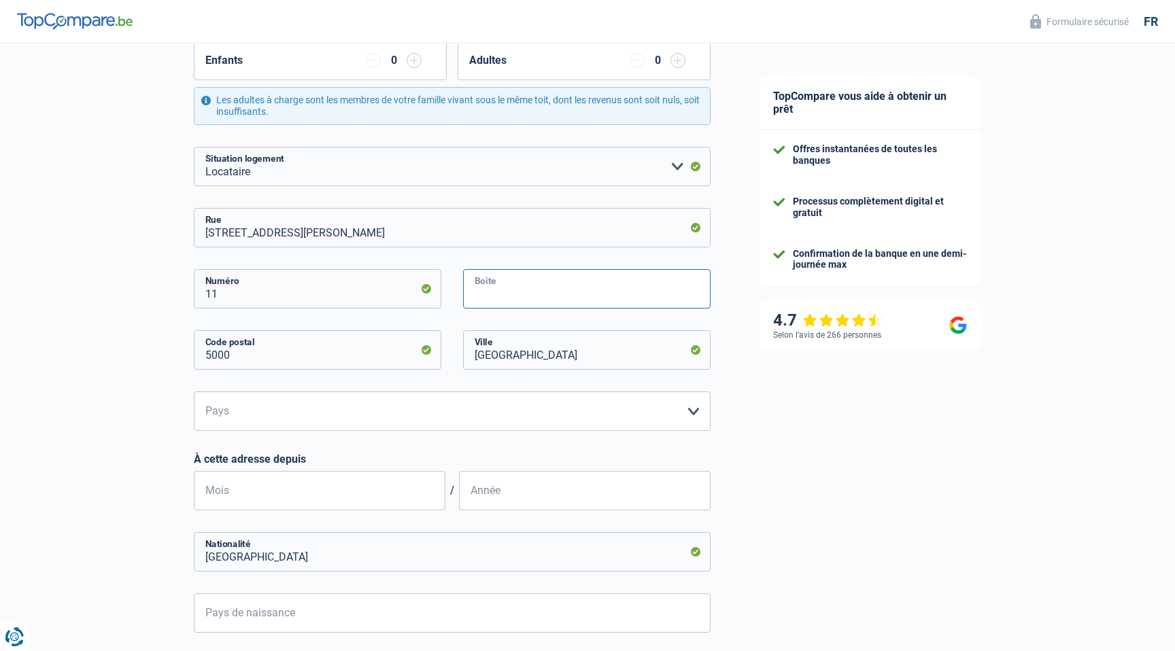
click at [546, 292] on input "Boite" at bounding box center [587, 288] width 248 height 39
click at [513, 305] on input "Boite" at bounding box center [587, 288] width 248 height 39
type input "11"
click at [300, 419] on select "Belgique Luxembourg Veuillez sélectionner une option" at bounding box center [452, 411] width 517 height 39
select select "BE"
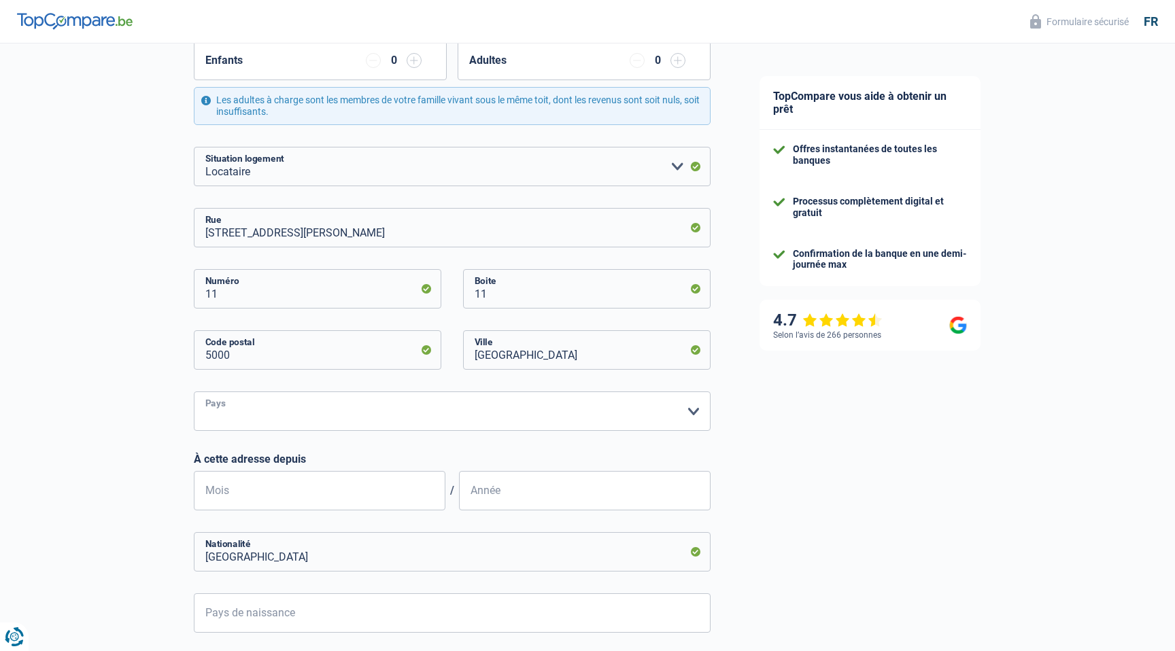
click at [194, 392] on select "Belgique Luxembourg Veuillez sélectionner une option" at bounding box center [452, 411] width 517 height 39
click at [295, 487] on input "Mois" at bounding box center [320, 490] width 252 height 39
type input "06"
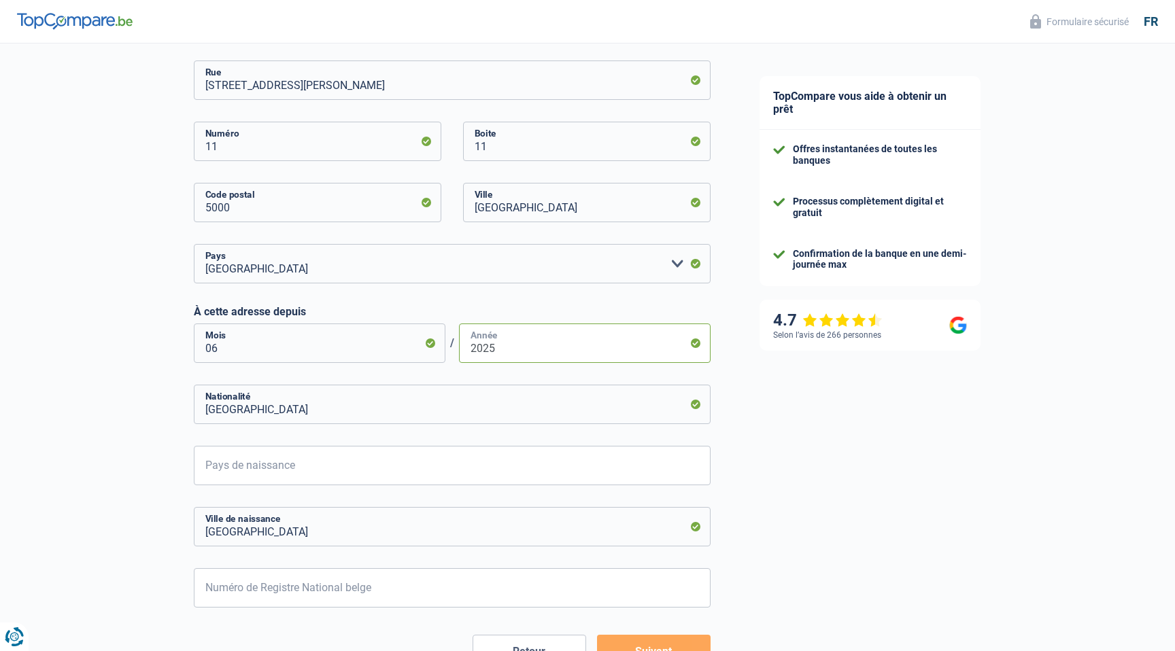
scroll to position [432, 0]
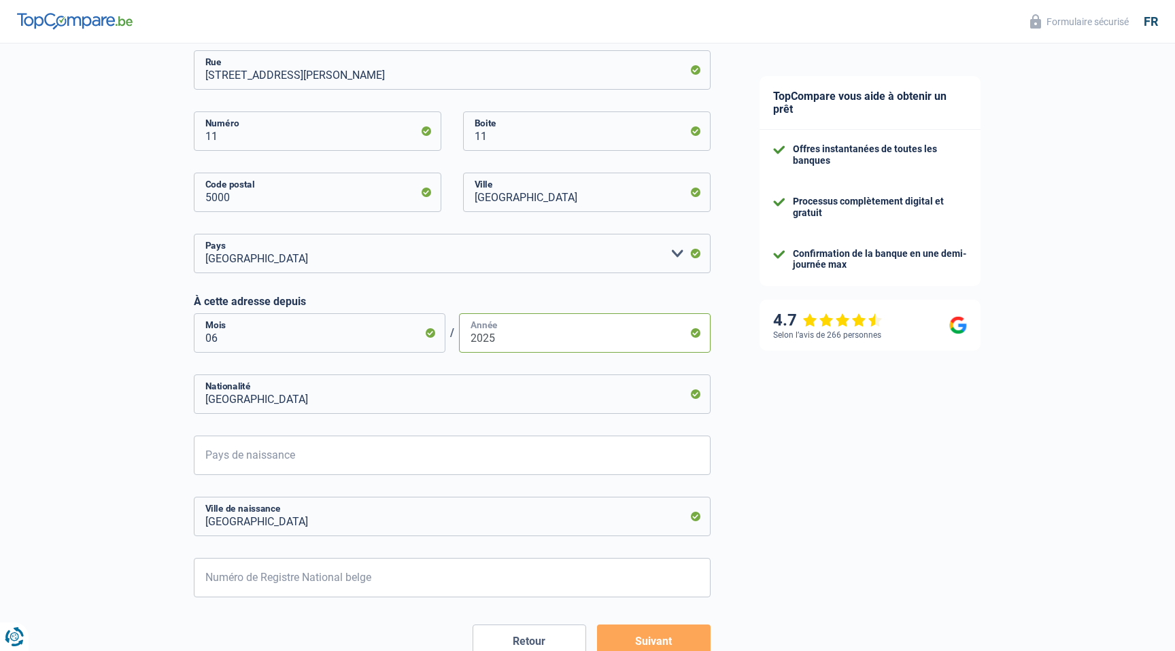
type input "2025"
click at [248, 468] on input "Pays de naissance" at bounding box center [452, 455] width 517 height 39
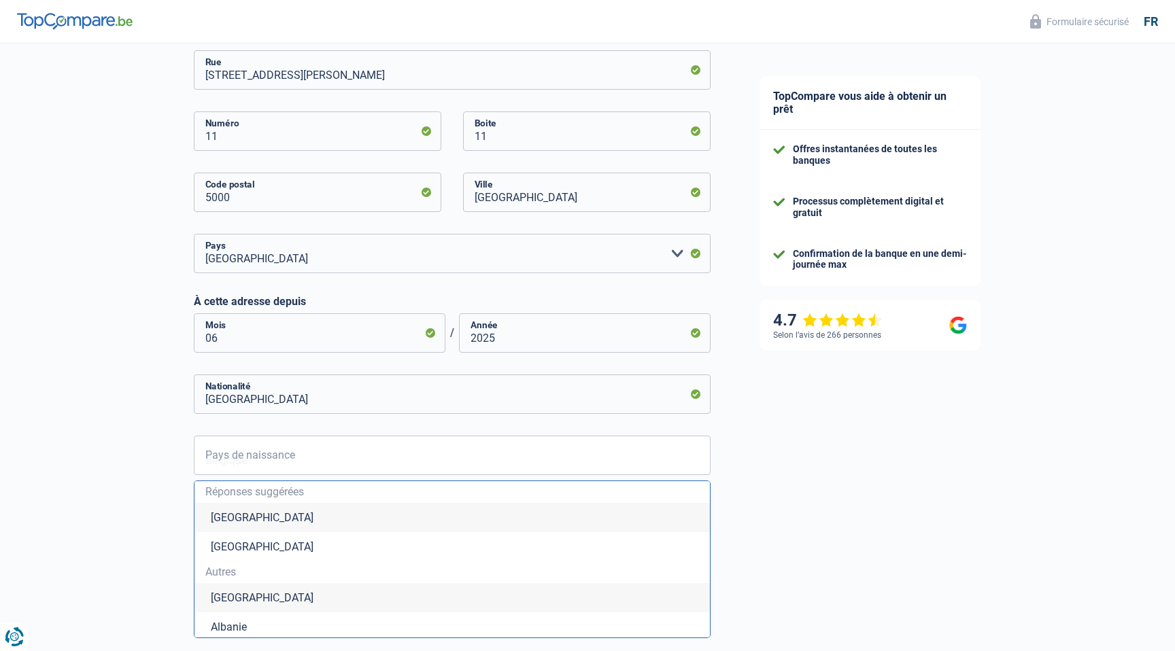
click at [239, 516] on li "[GEOGRAPHIC_DATA]" at bounding box center [451, 517] width 515 height 29
type input "[GEOGRAPHIC_DATA]"
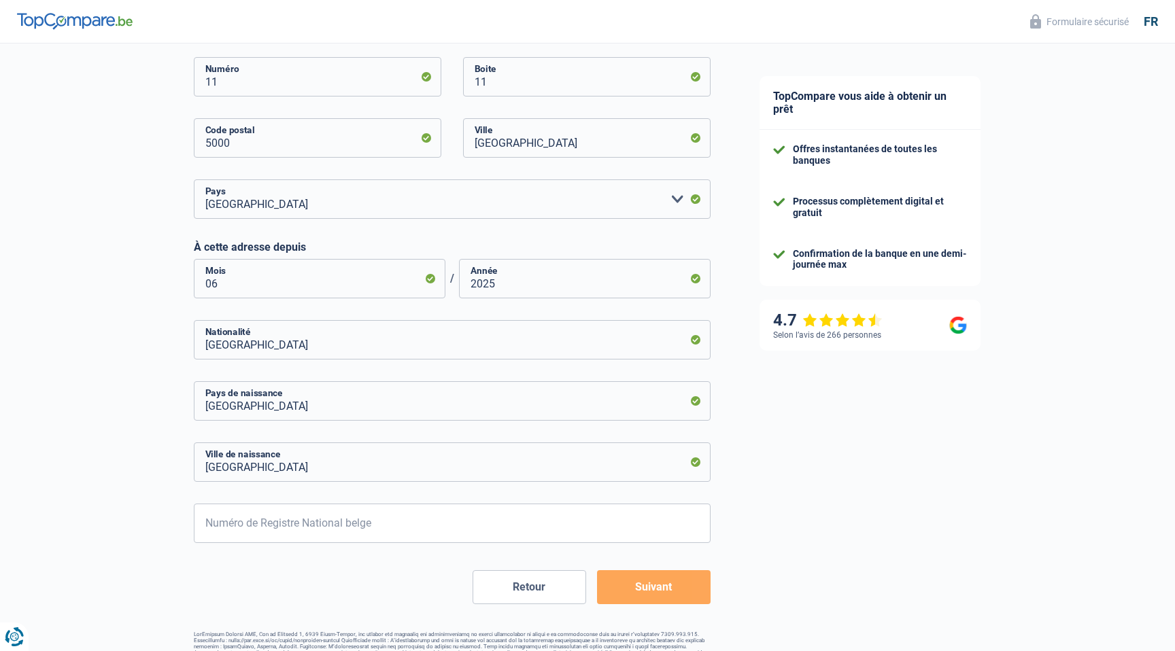
scroll to position [516, 0]
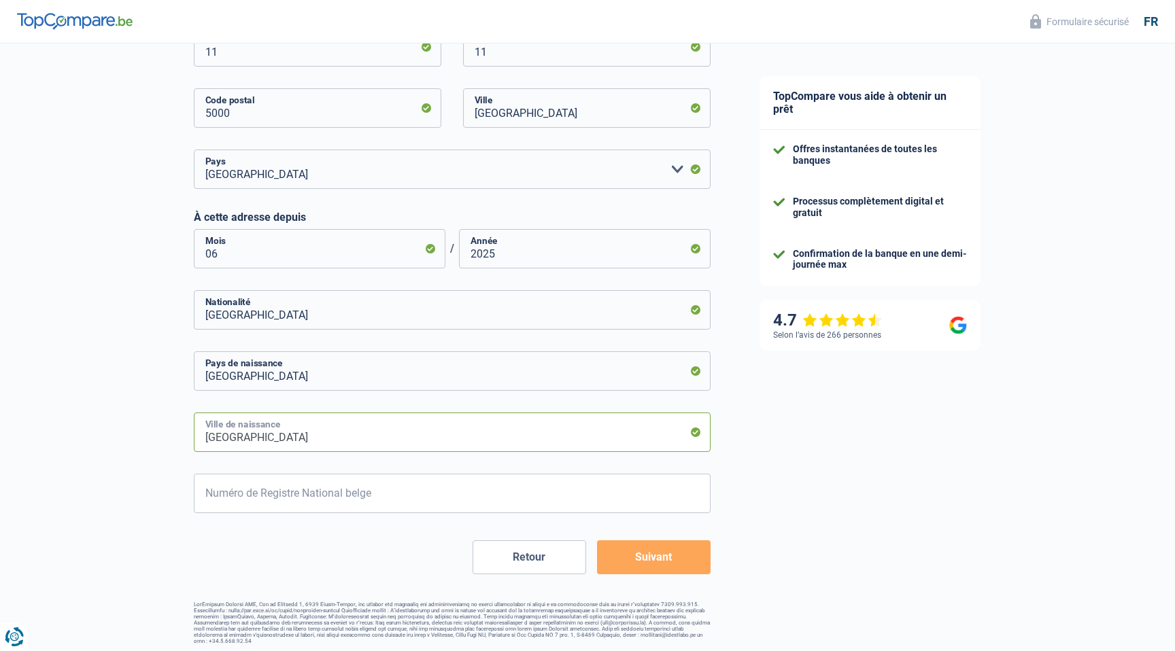
click at [253, 432] on input "[GEOGRAPHIC_DATA]" at bounding box center [452, 432] width 517 height 39
click at [252, 433] on input "[GEOGRAPHIC_DATA]" at bounding box center [452, 432] width 517 height 39
type input "Arlon"
click at [260, 494] on input "Numéro de Registre National belge" at bounding box center [452, 493] width 517 height 39
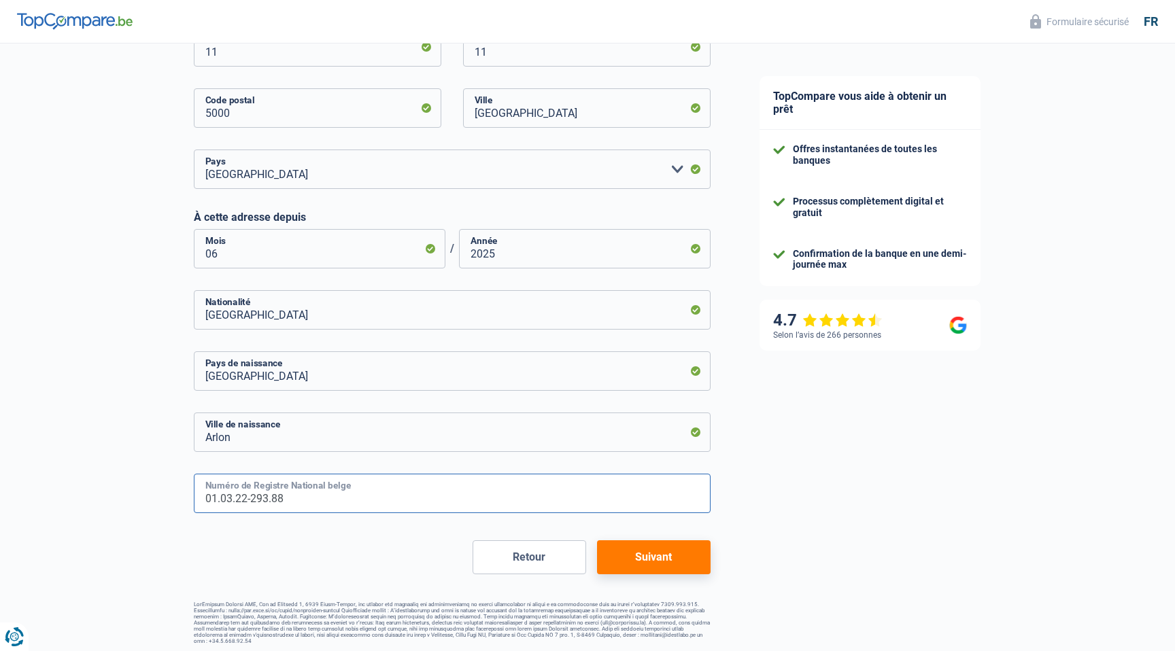
type input "01.03.22-293.88"
click at [611, 558] on button "Suivant" at bounding box center [654, 558] width 114 height 34
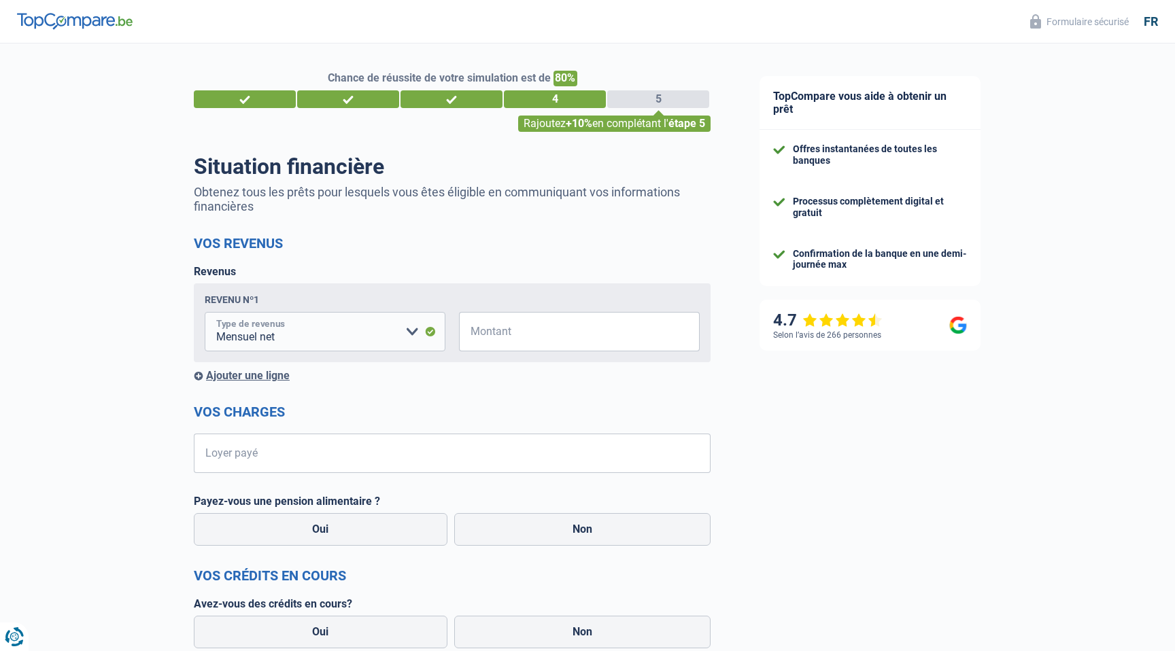
click at [391, 341] on select "Allocation d'handicap Allocations chômage Allocations familiales Chèques repas …" at bounding box center [325, 331] width 241 height 39
select select "other"
click at [205, 312] on select "Allocation d'handicap Allocations chômage Allocations familiales Chèques repas …" at bounding box center [325, 331] width 241 height 39
click at [600, 332] on input "Veuillez spécifier autre" at bounding box center [622, 331] width 156 height 39
click at [330, 338] on select "Allocation d'handicap Allocations chômage Allocations familiales Chèques repas …" at bounding box center [283, 331] width 156 height 39
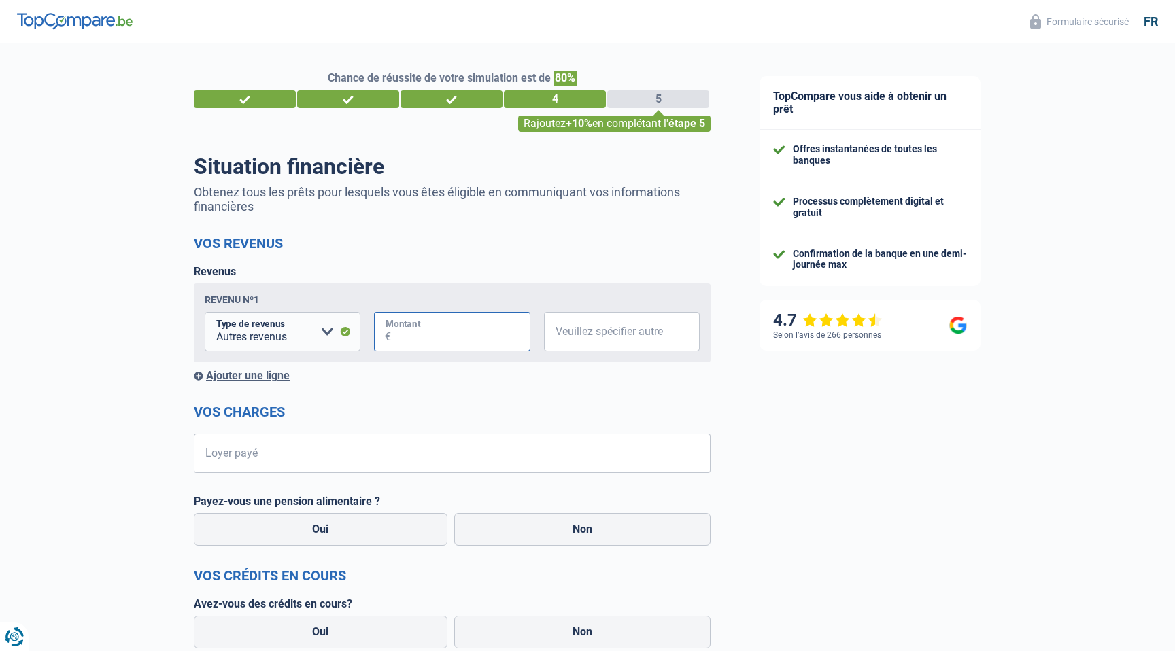
click at [458, 336] on input "Montant" at bounding box center [460, 331] width 139 height 39
type input "5.000"
click at [647, 325] on input "Veuillez spécifier autre" at bounding box center [622, 331] width 156 height 39
type input "bénéfice indépendant"
click at [332, 449] on input "Loyer payé" at bounding box center [461, 453] width 500 height 39
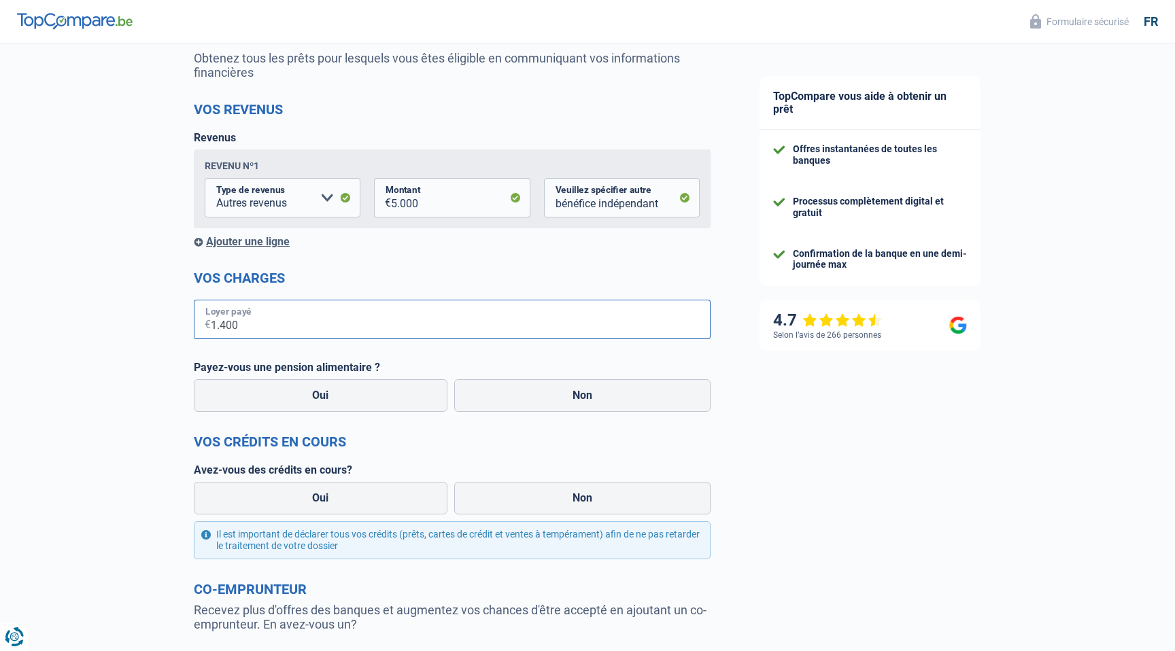
scroll to position [142, 0]
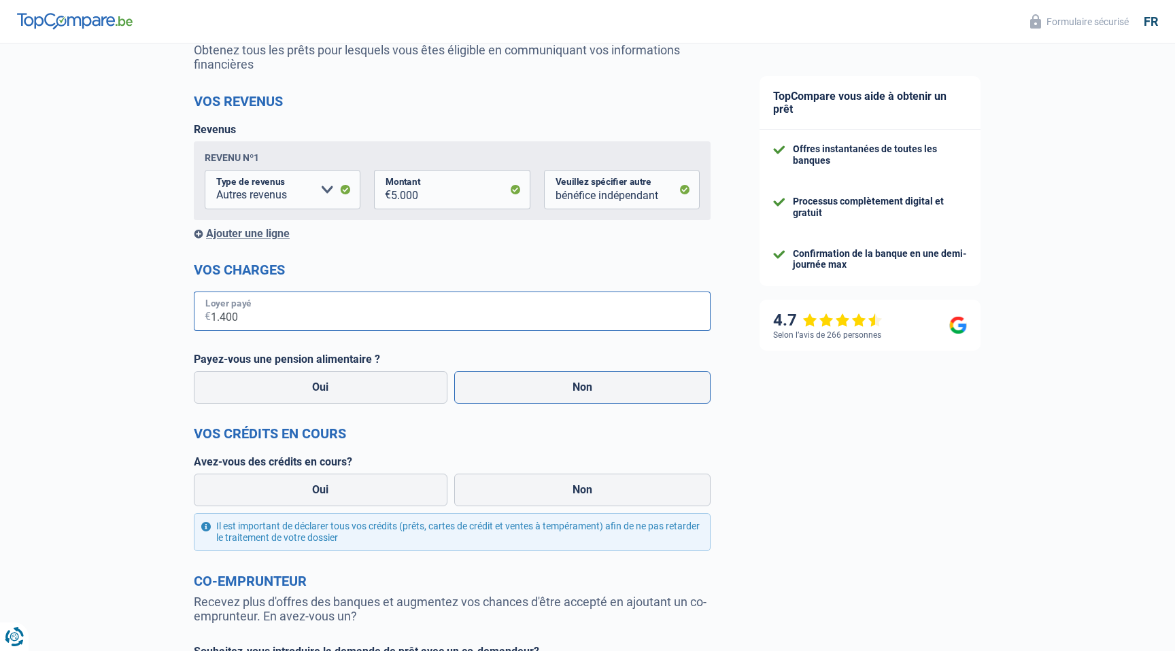
type input "1.400"
click at [547, 381] on label "Non" at bounding box center [582, 387] width 257 height 33
click at [547, 381] on input "Non" at bounding box center [582, 387] width 257 height 33
radio input "true"
select select "netSalary"
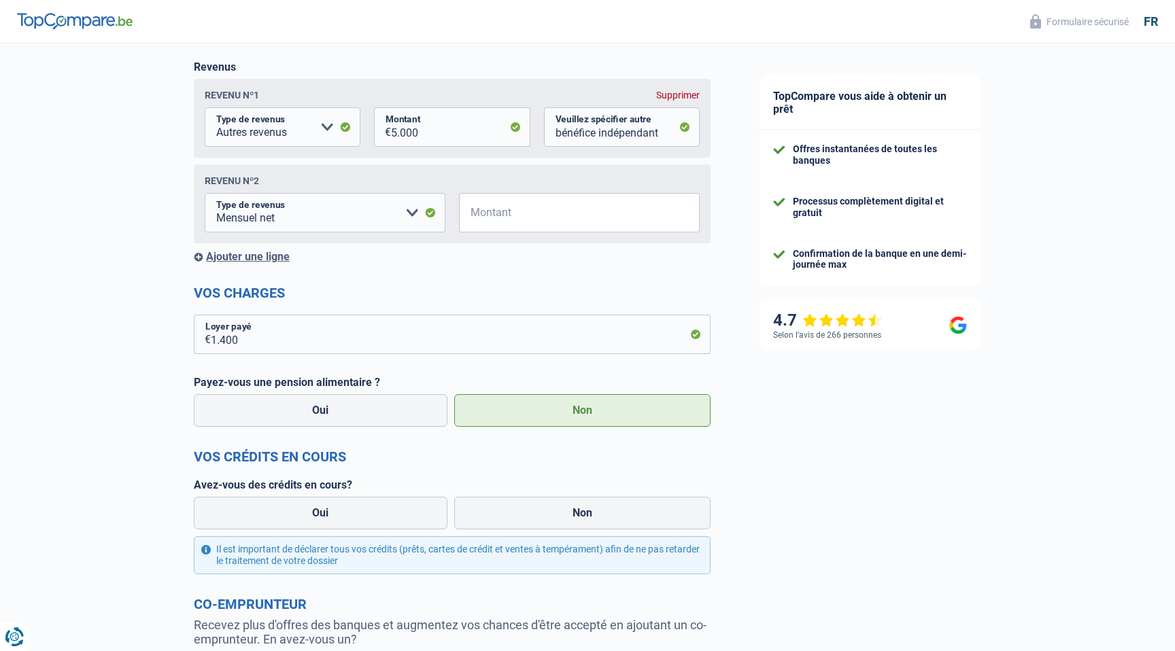
scroll to position [205, 0]
click at [320, 135] on select "Allocation d'handicap Allocations chômage Allocations familiales Chèques repas …" at bounding box center [283, 126] width 156 height 39
click at [679, 95] on div "Supprimer" at bounding box center [678, 94] width 44 height 11
select select "netSalary"
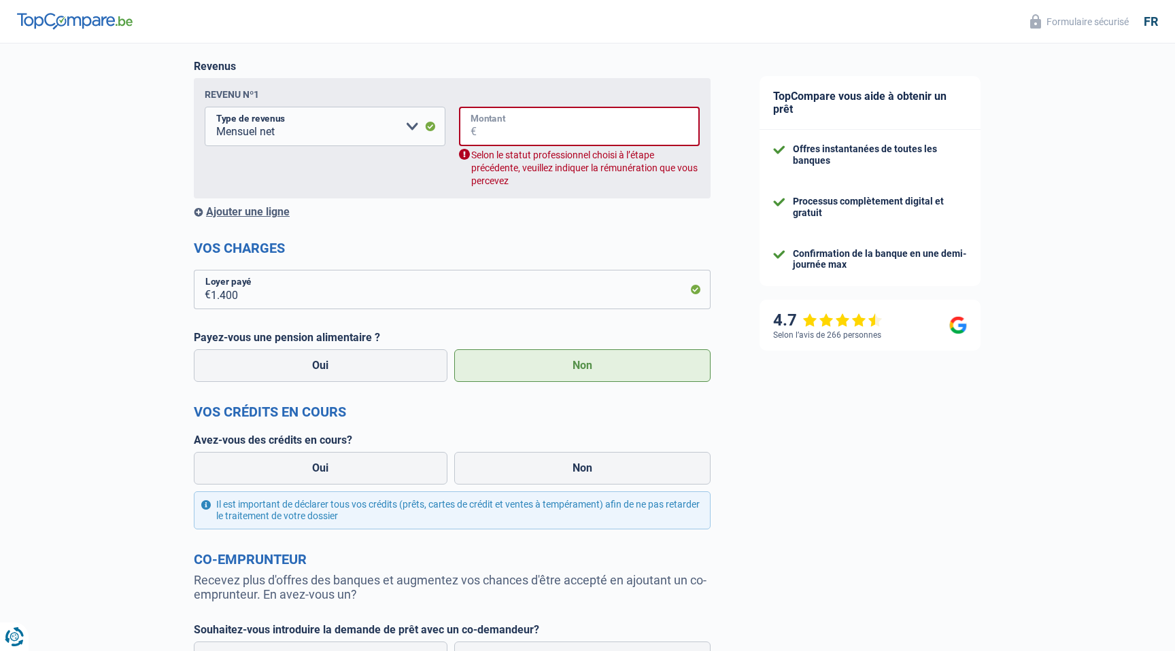
click at [576, 131] on input "Montant" at bounding box center [588, 126] width 223 height 39
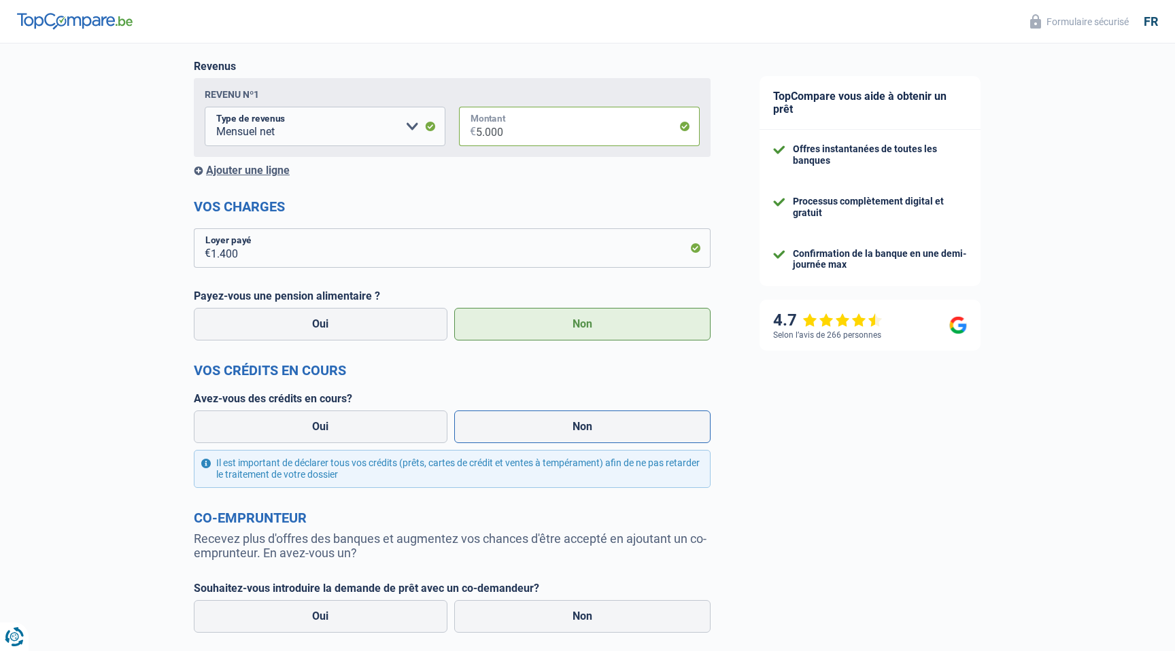
type input "5.000"
click at [556, 424] on label "Non" at bounding box center [582, 427] width 257 height 33
click at [556, 424] on input "Non" at bounding box center [582, 427] width 257 height 33
radio input "true"
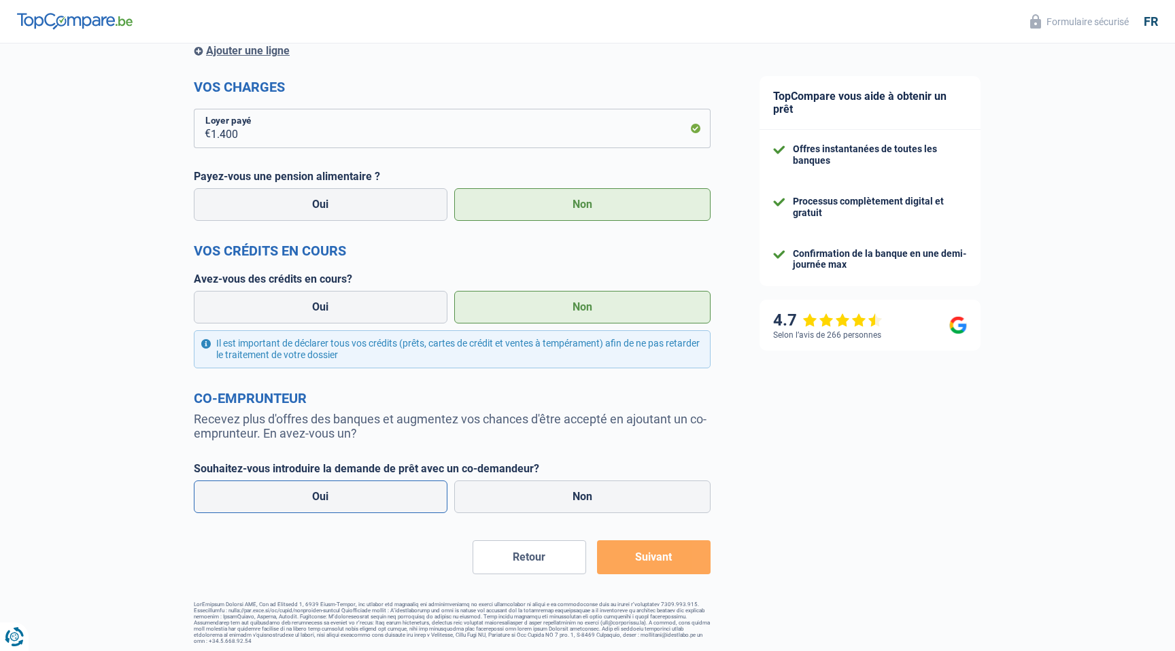
click at [376, 505] on label "Oui" at bounding box center [321, 497] width 254 height 33
click at [376, 505] on input "Oui" at bounding box center [321, 497] width 254 height 33
radio input "true"
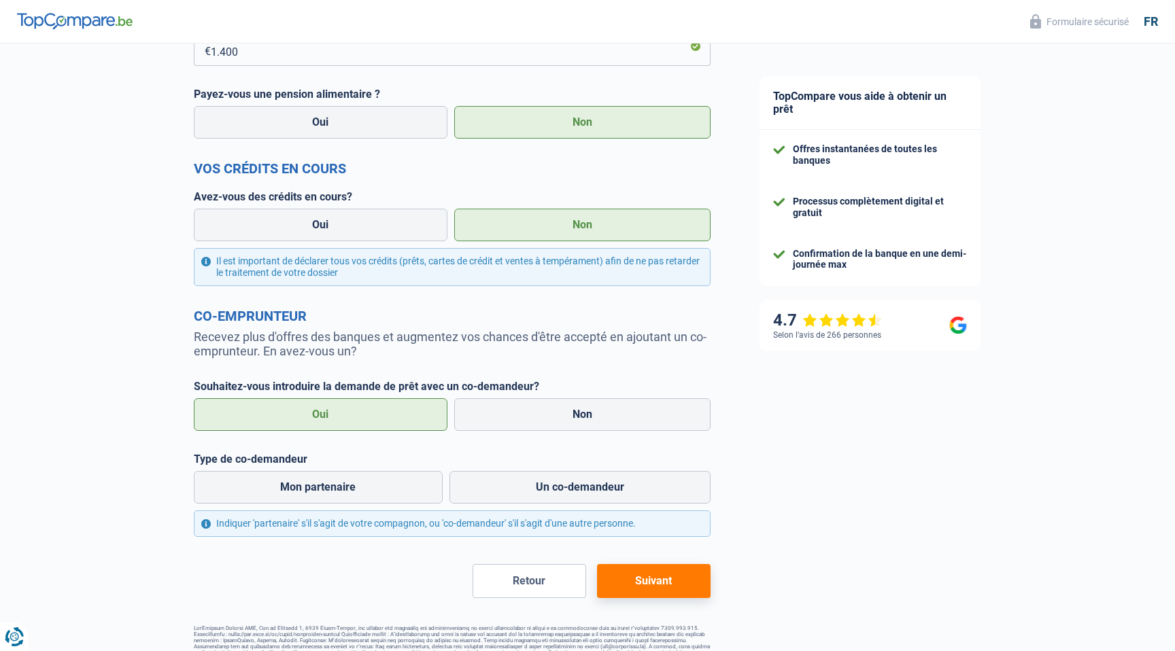
scroll to position [431, 0]
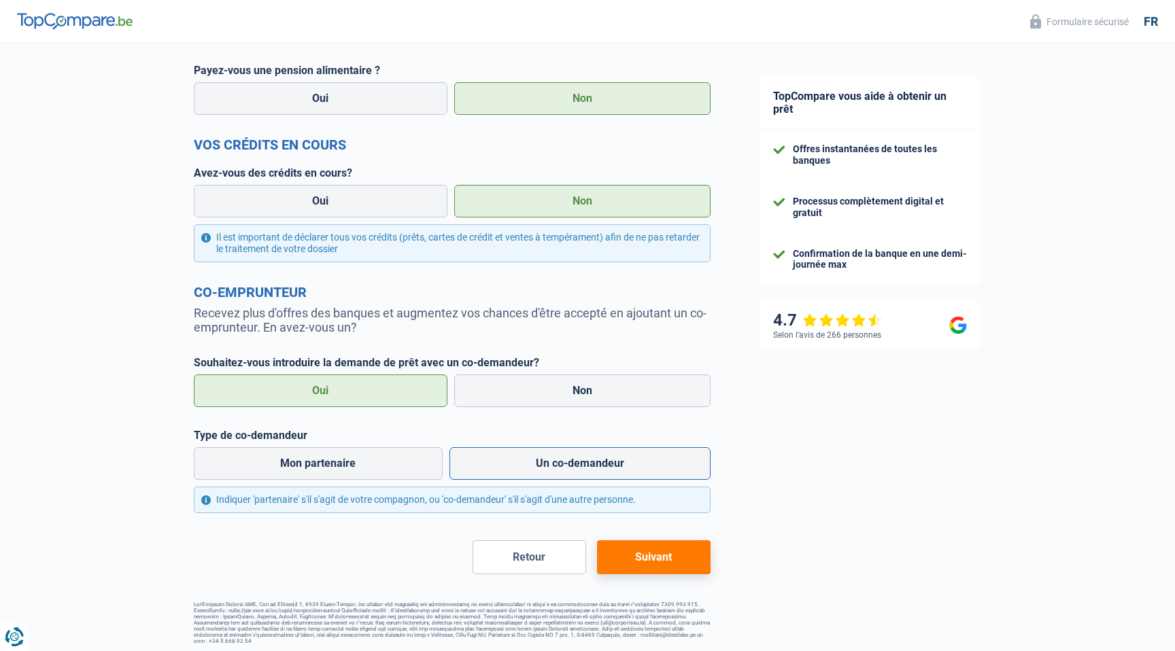
click at [529, 470] on label "Un co-demandeur" at bounding box center [580, 463] width 262 height 33
click at [529, 470] on input "Un co-demandeur" at bounding box center [580, 463] width 262 height 33
radio input "true"
click at [547, 396] on label "Non" at bounding box center [582, 391] width 257 height 33
click at [547, 396] on input "Non" at bounding box center [582, 391] width 257 height 33
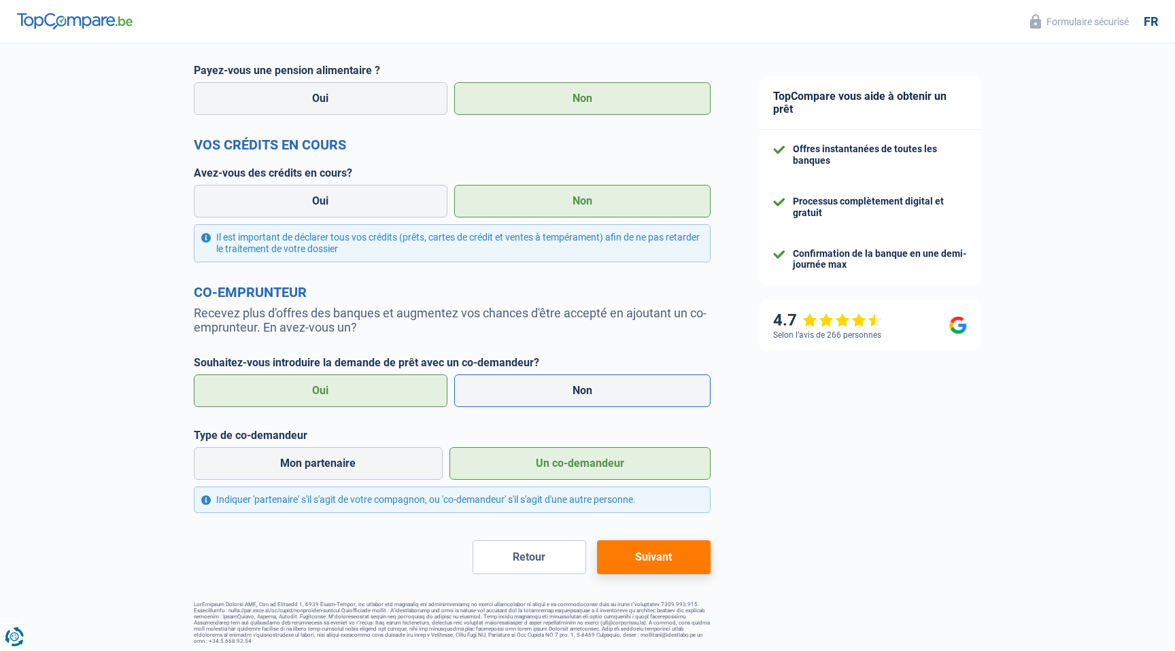
radio input "true"
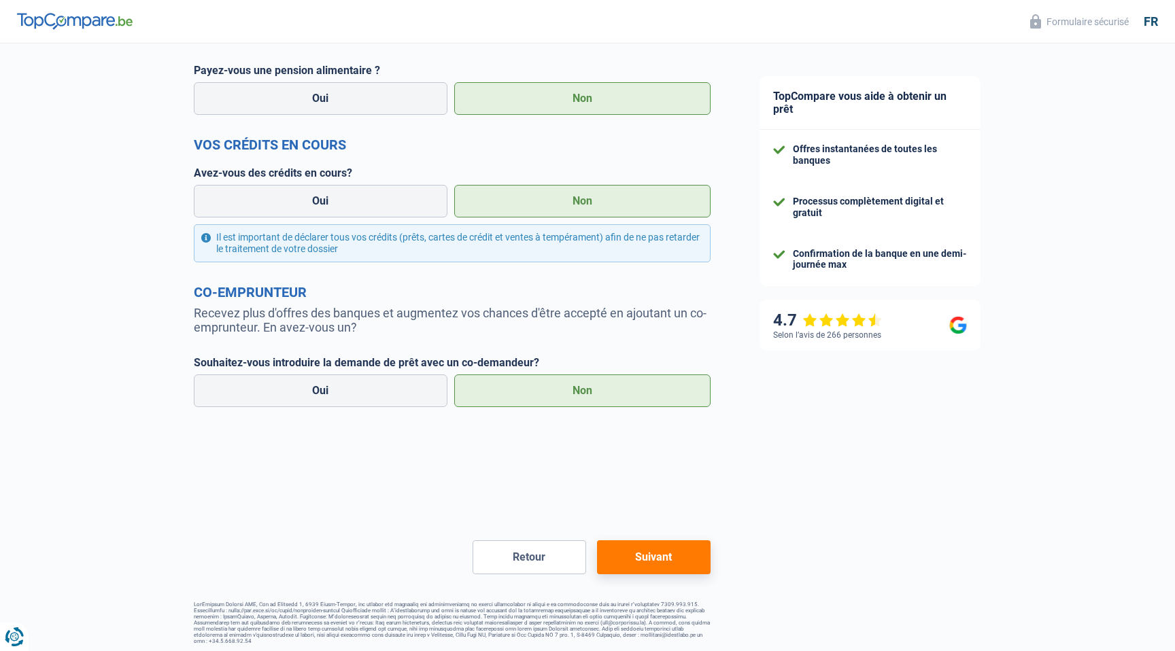
scroll to position [325, 0]
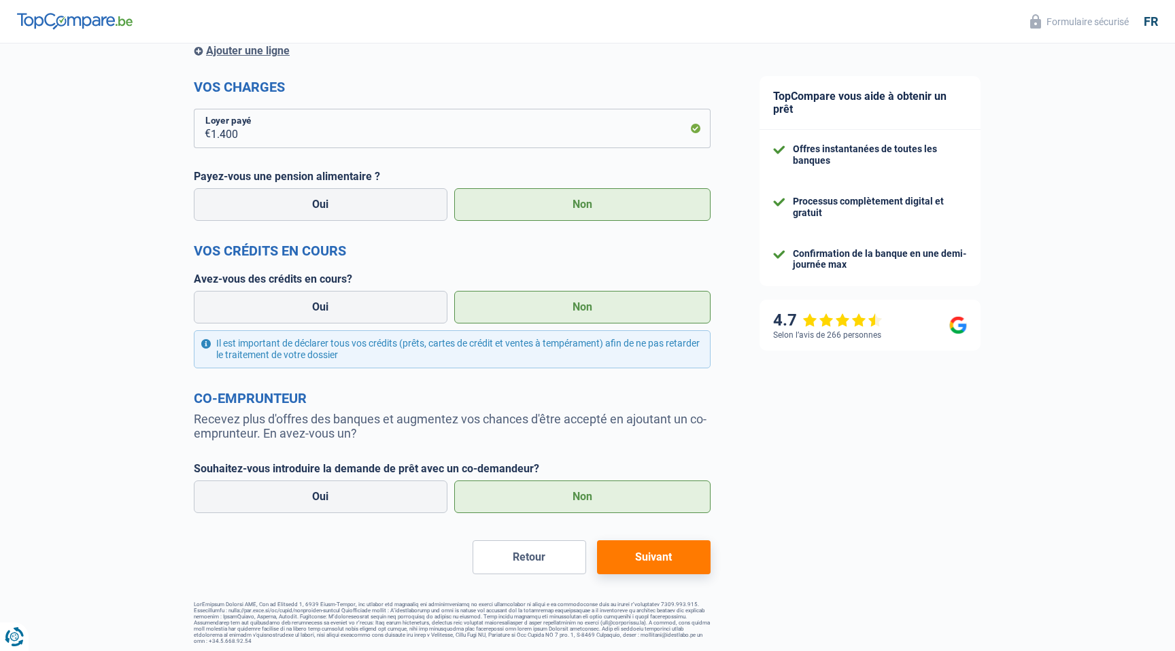
click at [660, 563] on button "Suivant" at bounding box center [654, 558] width 114 height 34
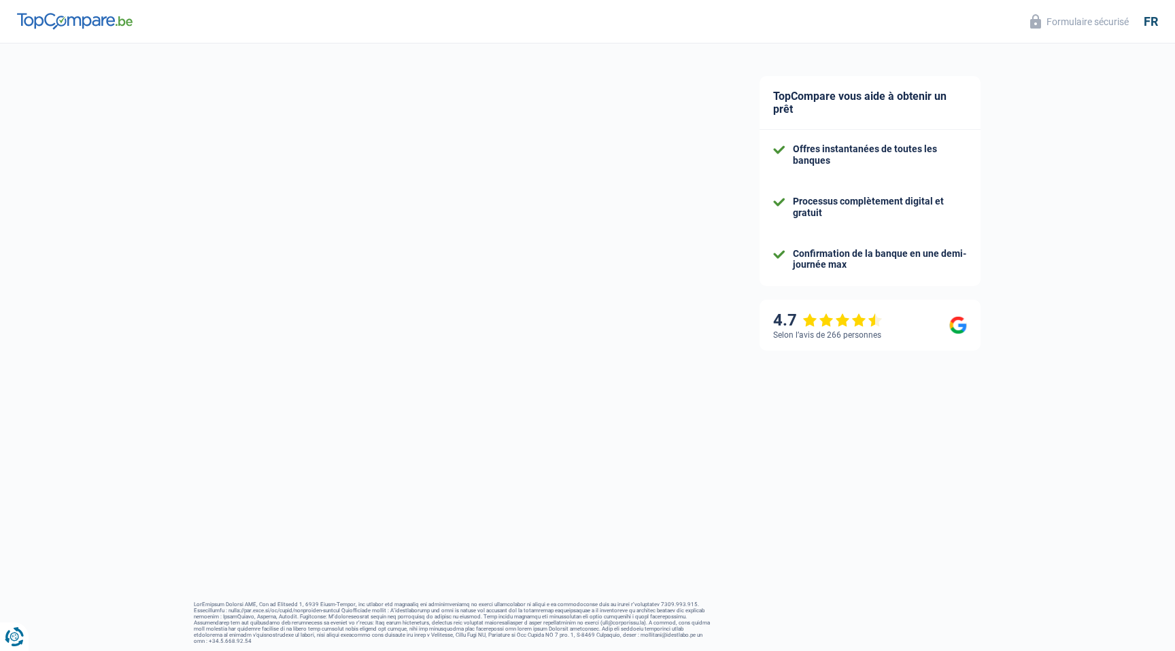
scroll to position [7, 0]
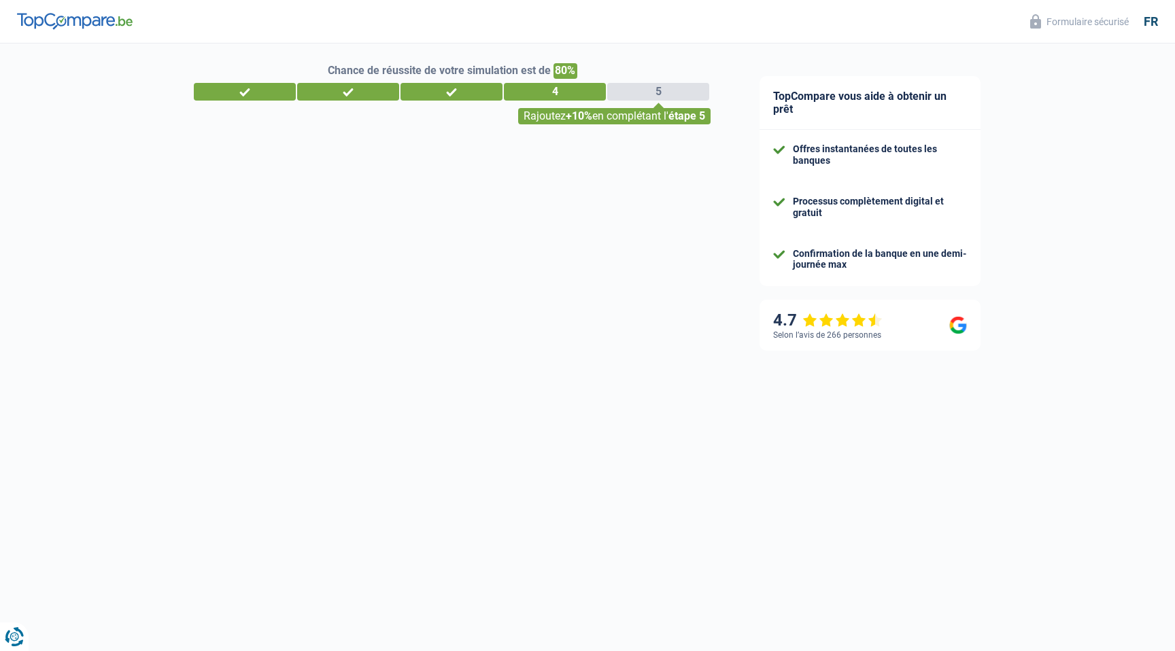
select select "60"
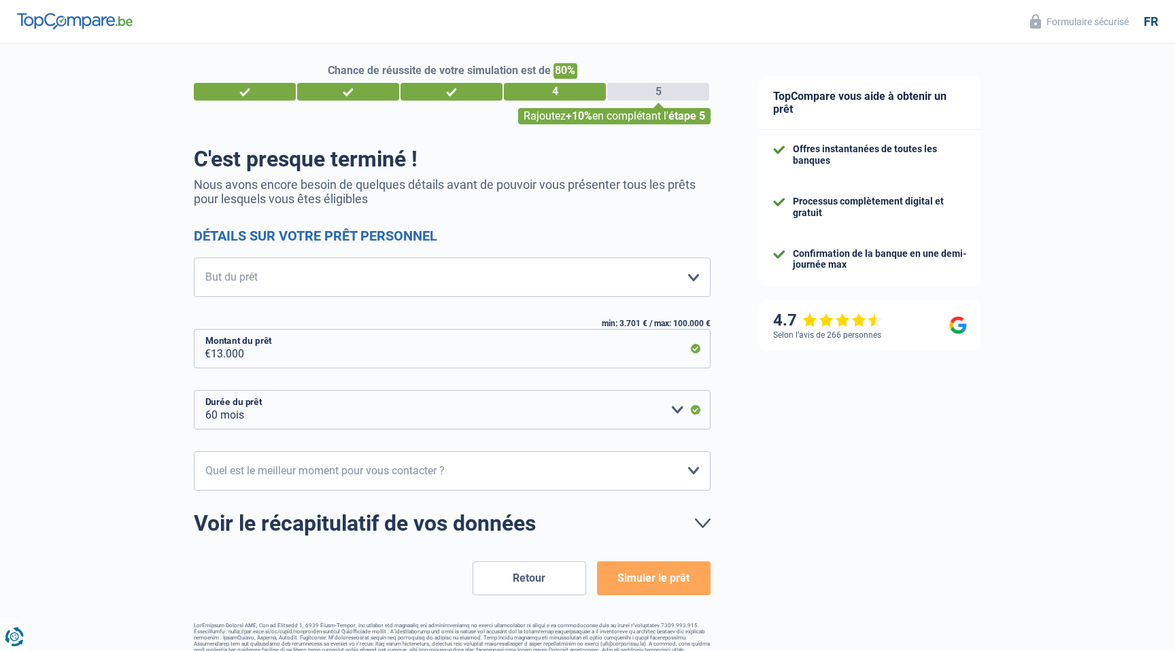
scroll to position [0, 0]
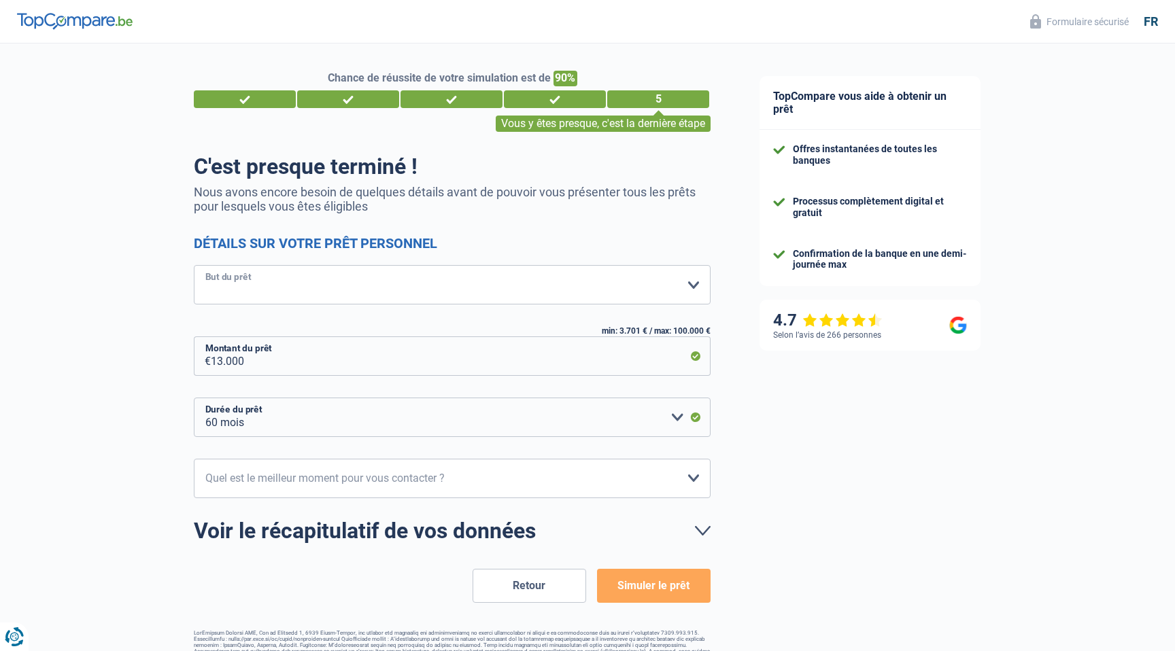
click at [449, 295] on select "Confort maison: meubles, textile, peinture, électroménager, outillage non-profe…" at bounding box center [452, 284] width 517 height 39
select select "other"
click at [194, 265] on select "Confort maison: meubles, textile, peinture, électroménager, outillage non-profe…" at bounding box center [452, 284] width 517 height 39
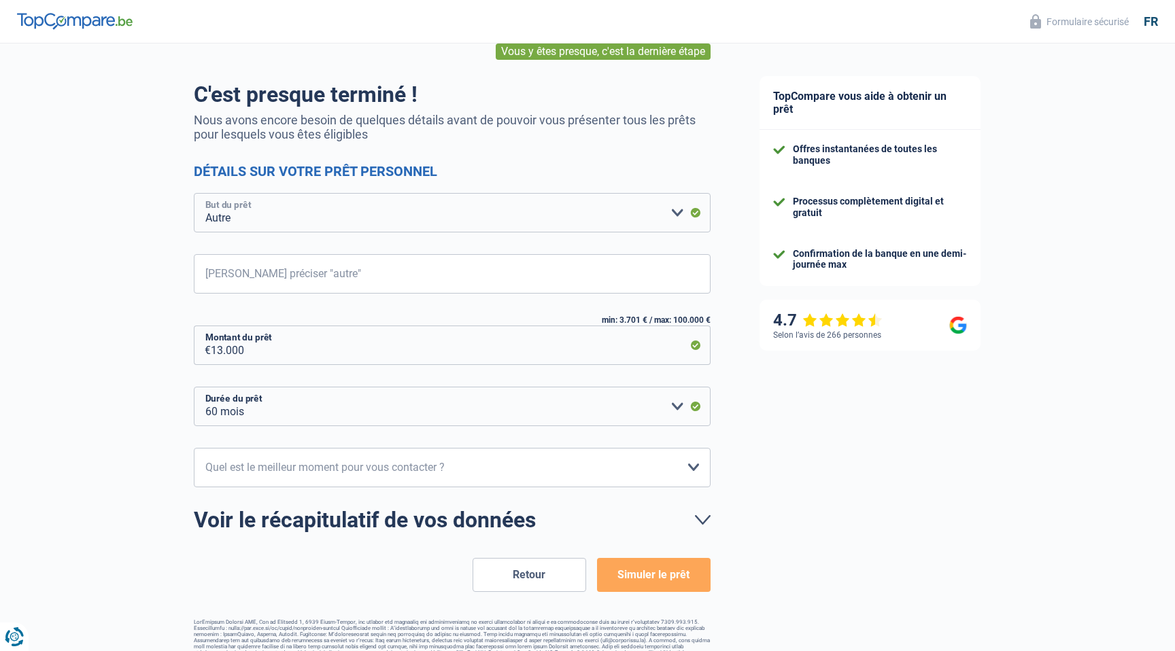
scroll to position [73, 0]
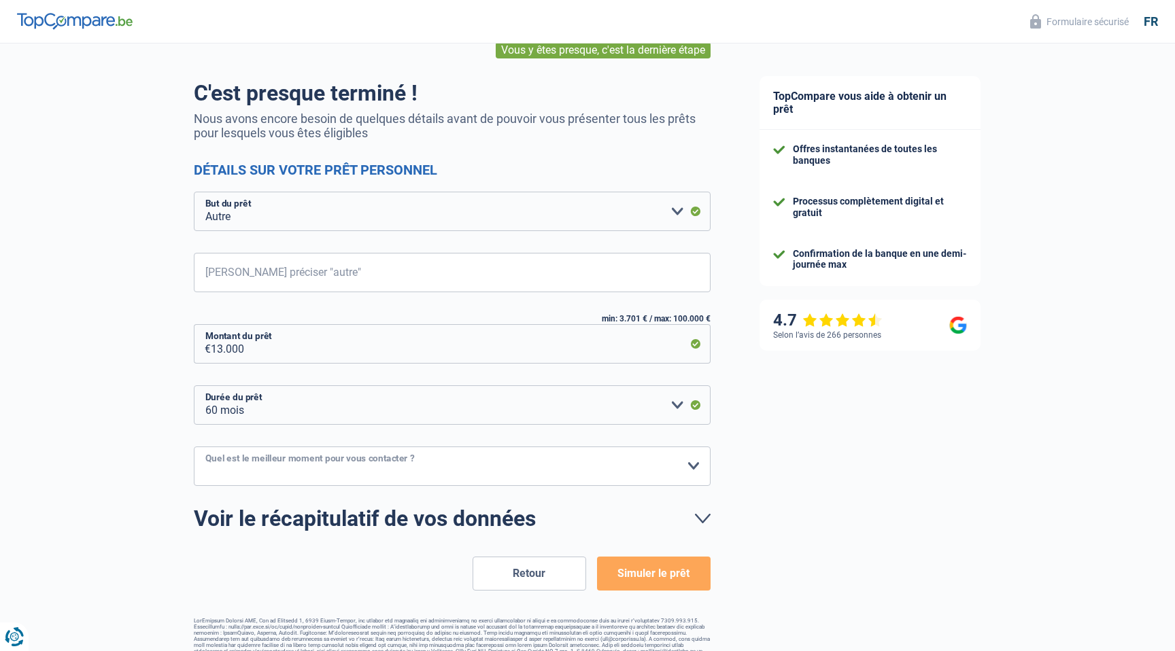
click at [314, 450] on select "10h-12h 12h-14h 14h-16h 16h-18h Veuillez sélectionner une option" at bounding box center [452, 466] width 517 height 39
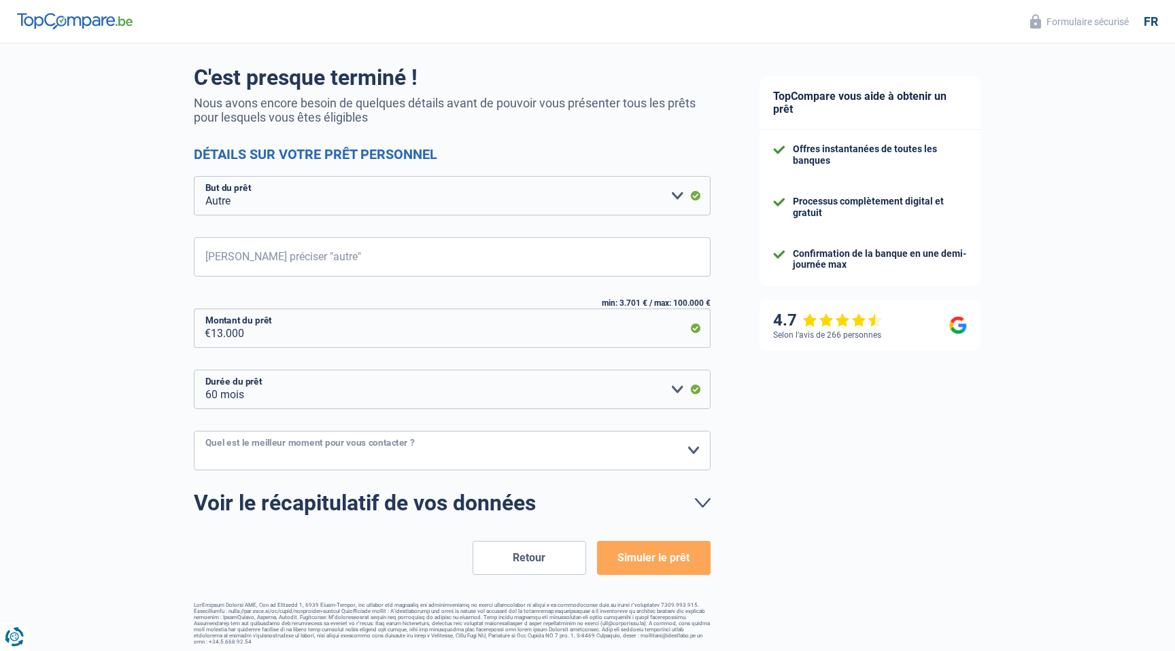
scroll to position [0, 0]
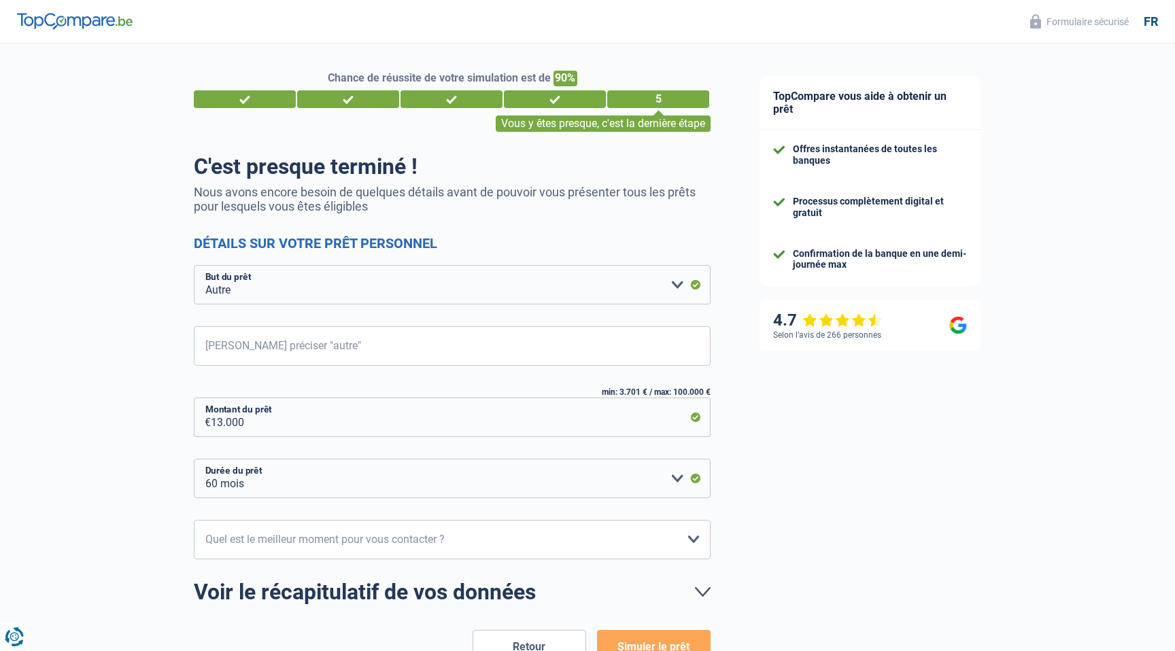
click at [389, 241] on h2 "Détails sur votre prêt personnel" at bounding box center [452, 243] width 517 height 16
